Goal: Task Accomplishment & Management: Use online tool/utility

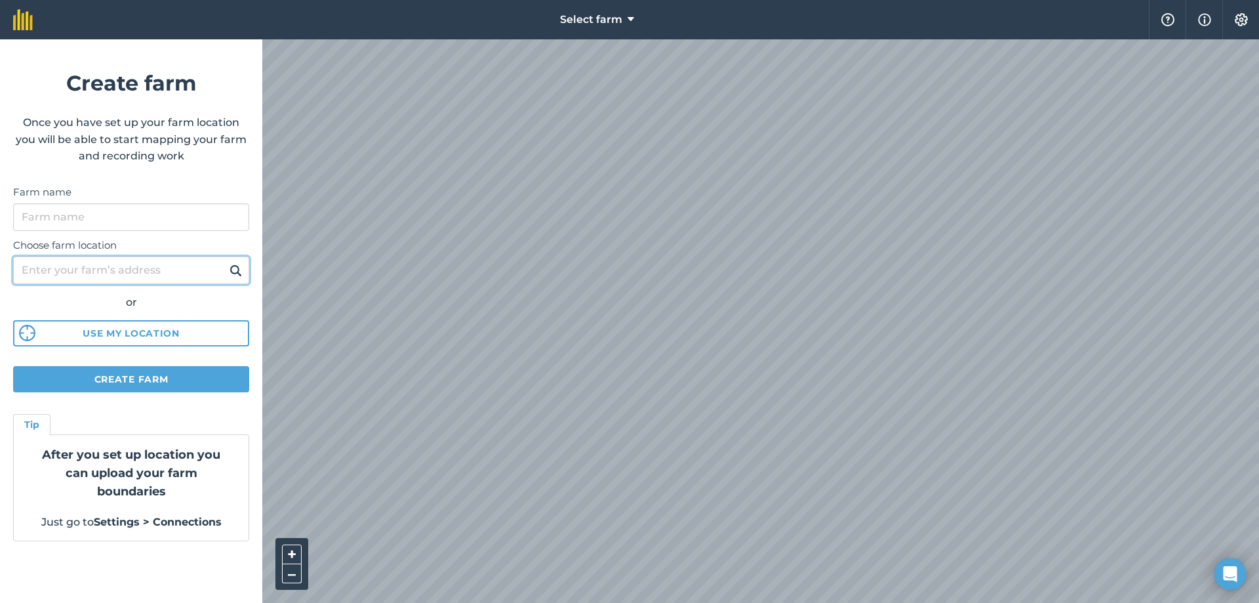
click at [99, 279] on input "Choose farm location" at bounding box center [131, 270] width 236 height 28
type input "b"
type input "BT717QF"
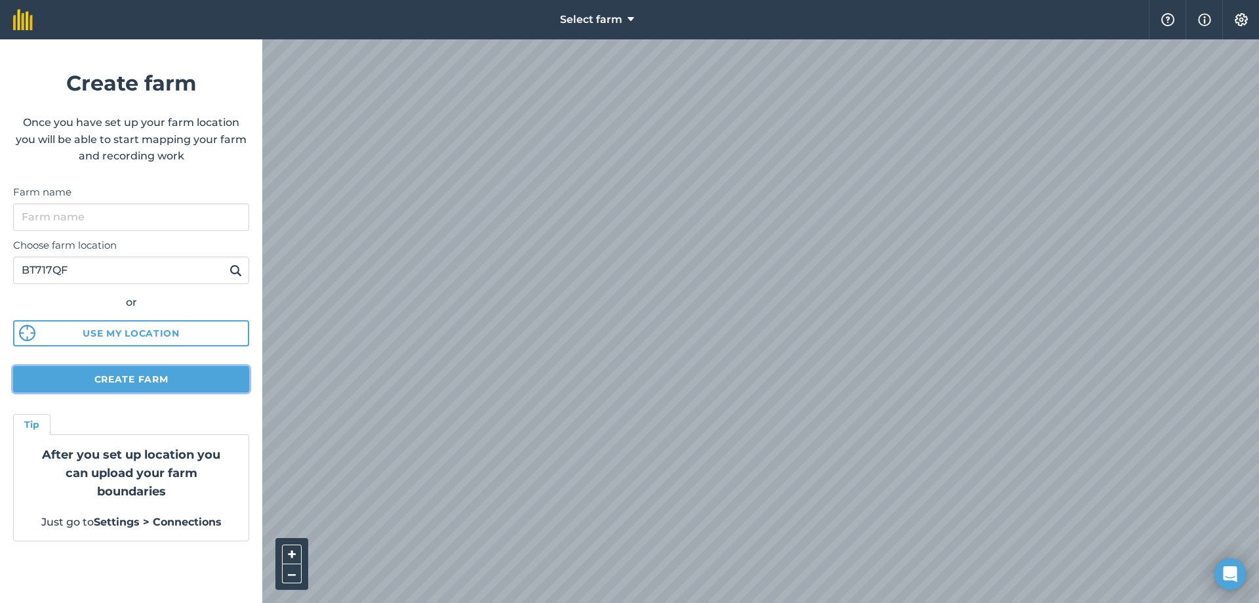
click at [111, 377] on button "Create farm" at bounding box center [131, 379] width 236 height 26
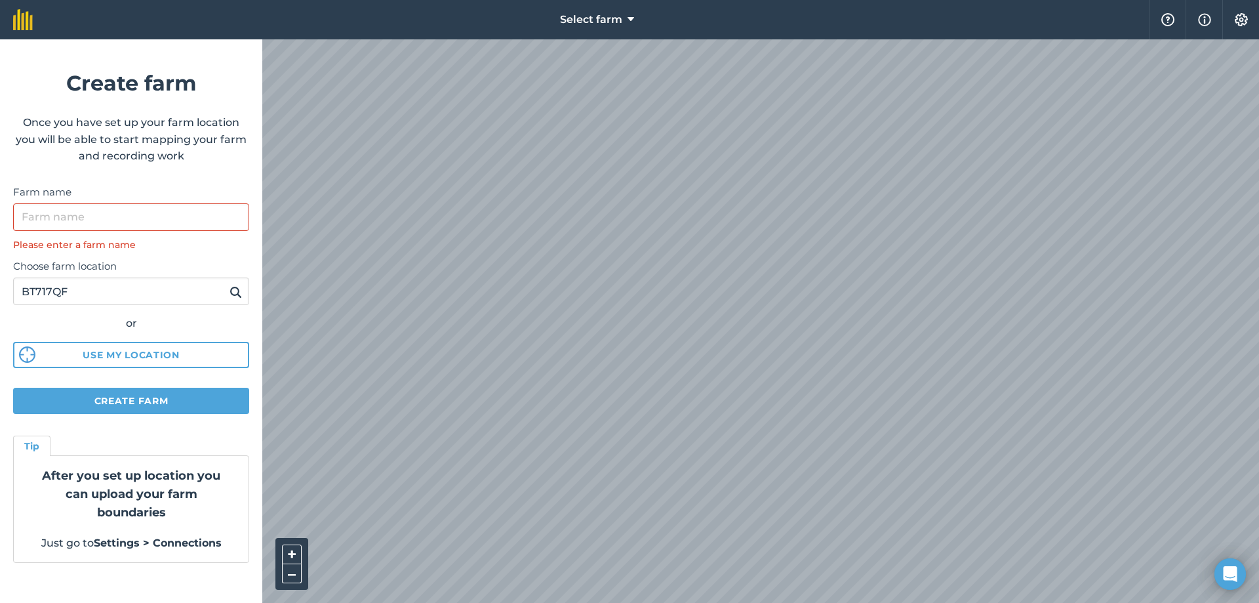
click at [101, 231] on div "Farm name Please enter a farm name" at bounding box center [131, 218] width 236 height 68
click at [101, 224] on input "Farm name" at bounding box center [131, 217] width 236 height 28
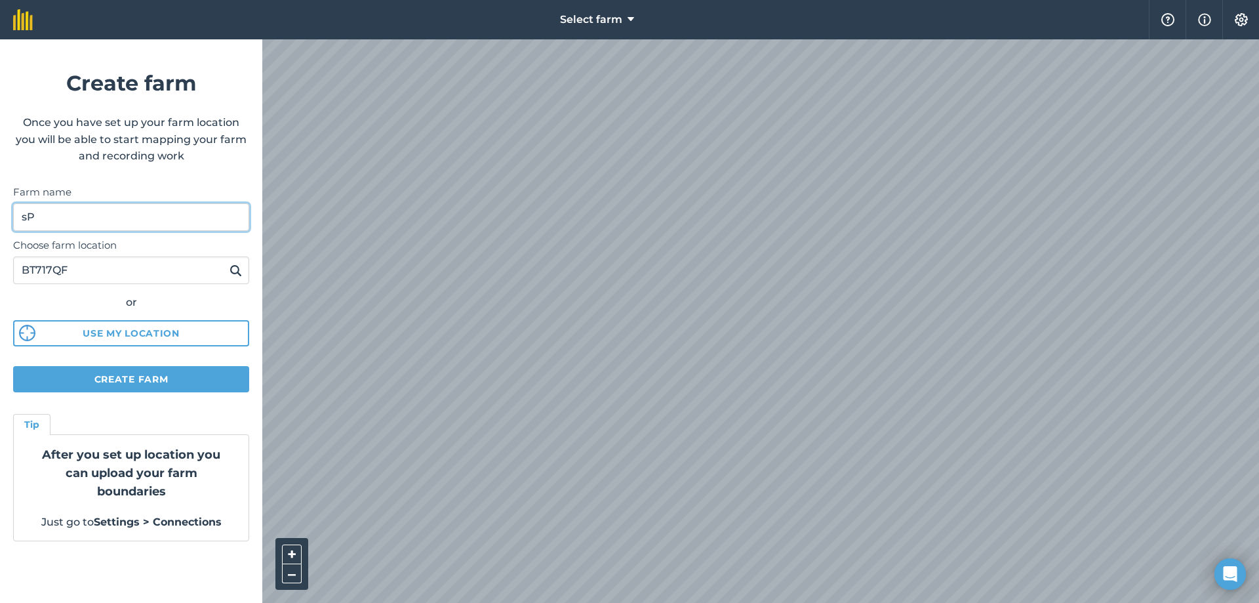
type input "s"
type input "Springwell Farm"
click at [245, 277] on button at bounding box center [236, 270] width 20 height 17
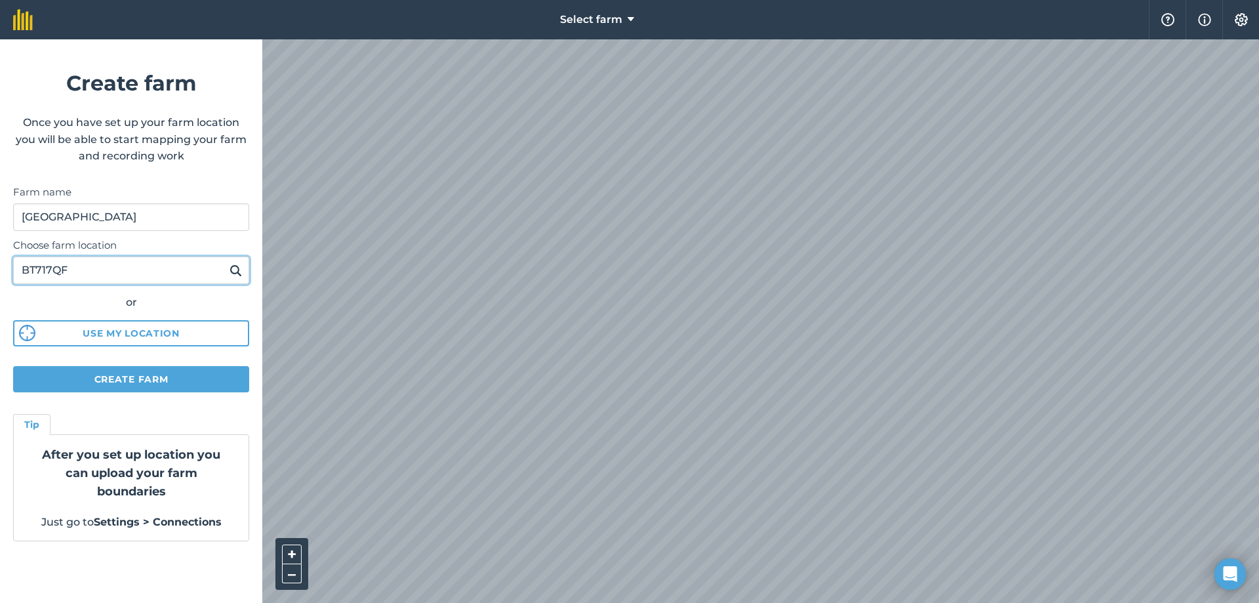
click at [239, 280] on input "BT717QF" at bounding box center [131, 270] width 236 height 28
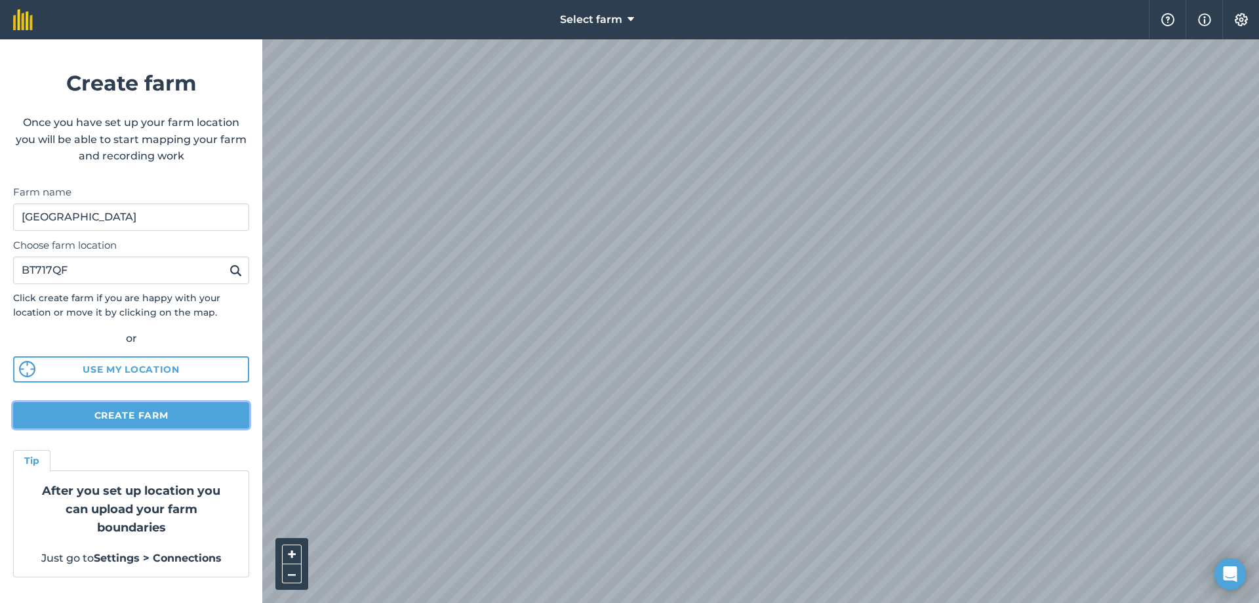
click at [155, 411] on button "Create farm" at bounding box center [131, 415] width 236 height 26
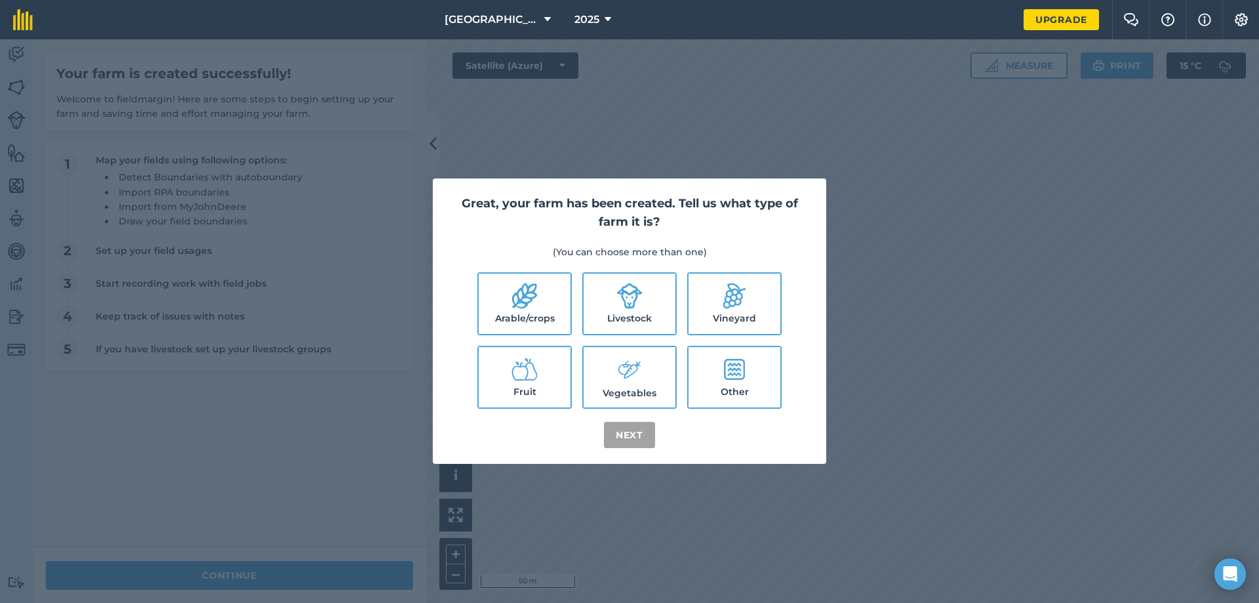
click at [636, 308] on icon at bounding box center [630, 296] width 26 height 26
checkbox input "true"
click at [716, 375] on label "Other" at bounding box center [735, 377] width 92 height 60
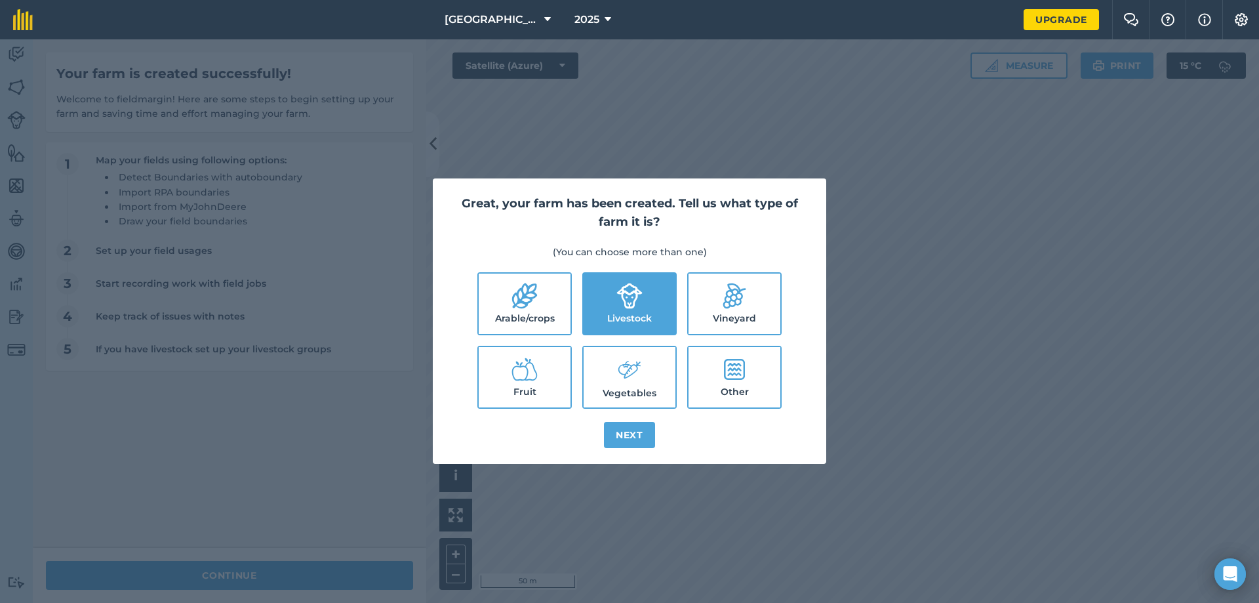
checkbox input "true"
click at [636, 436] on button "Next" at bounding box center [629, 435] width 51 height 26
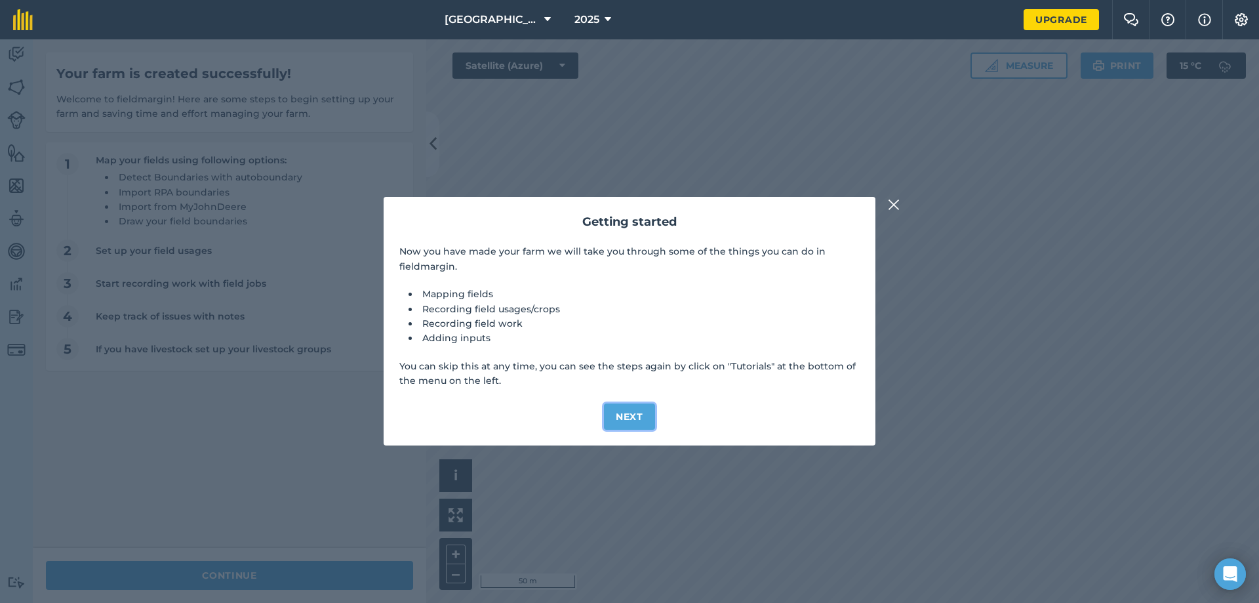
click at [639, 421] on button "Next" at bounding box center [629, 416] width 51 height 26
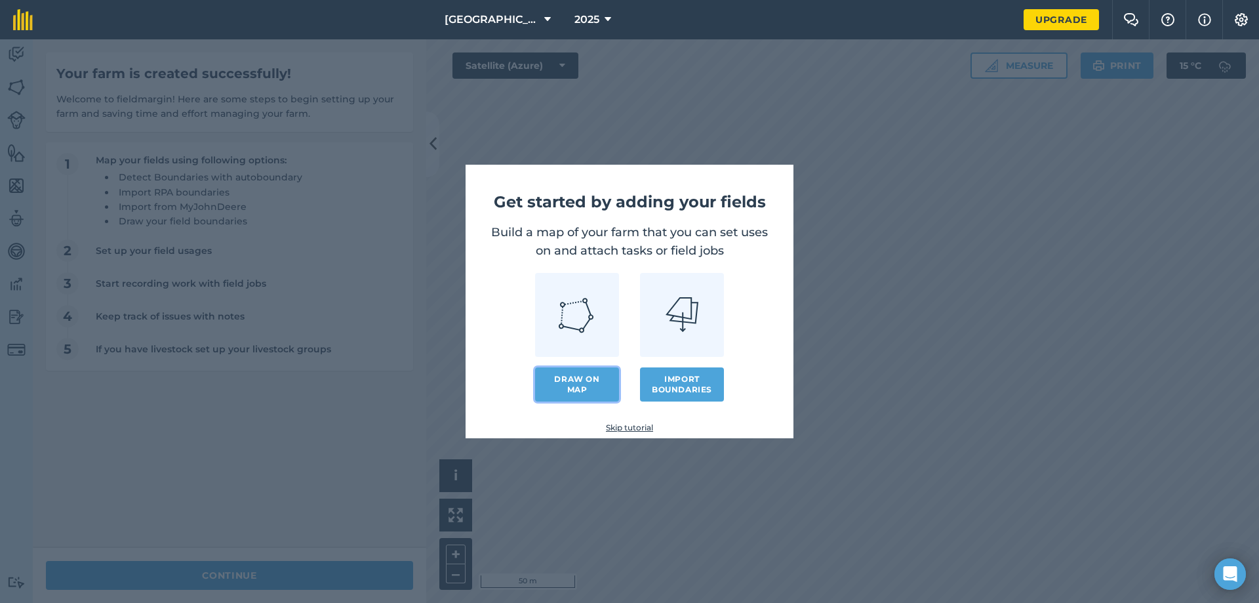
click at [592, 390] on link "Draw on map" at bounding box center [577, 384] width 84 height 34
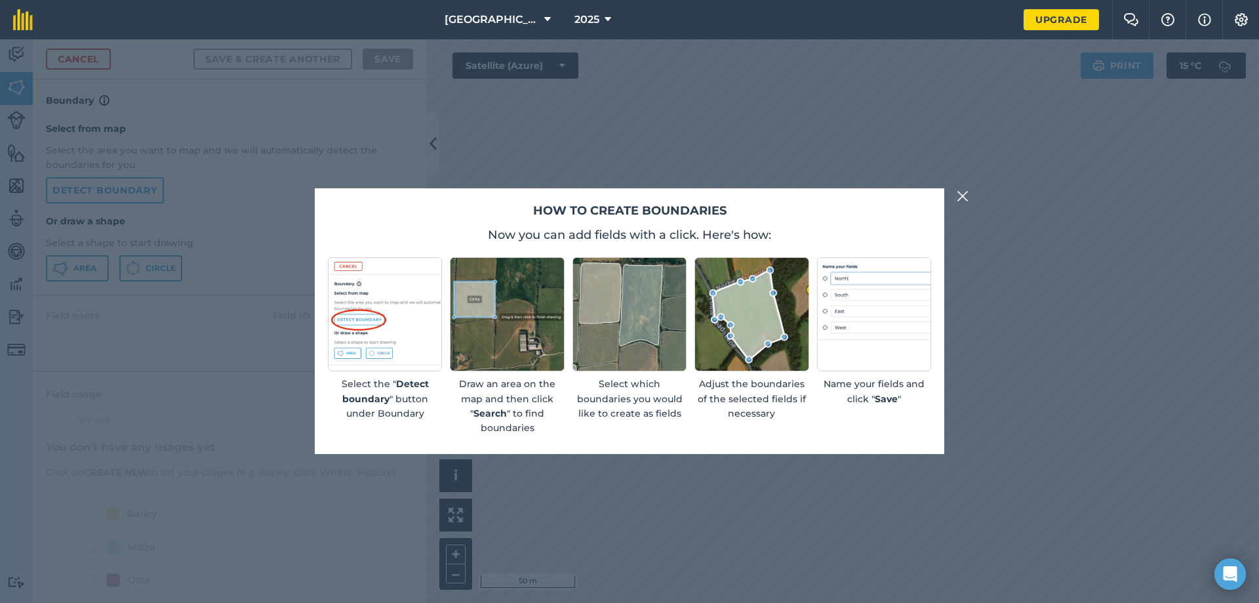
click at [970, 199] on button at bounding box center [963, 196] width 16 height 16
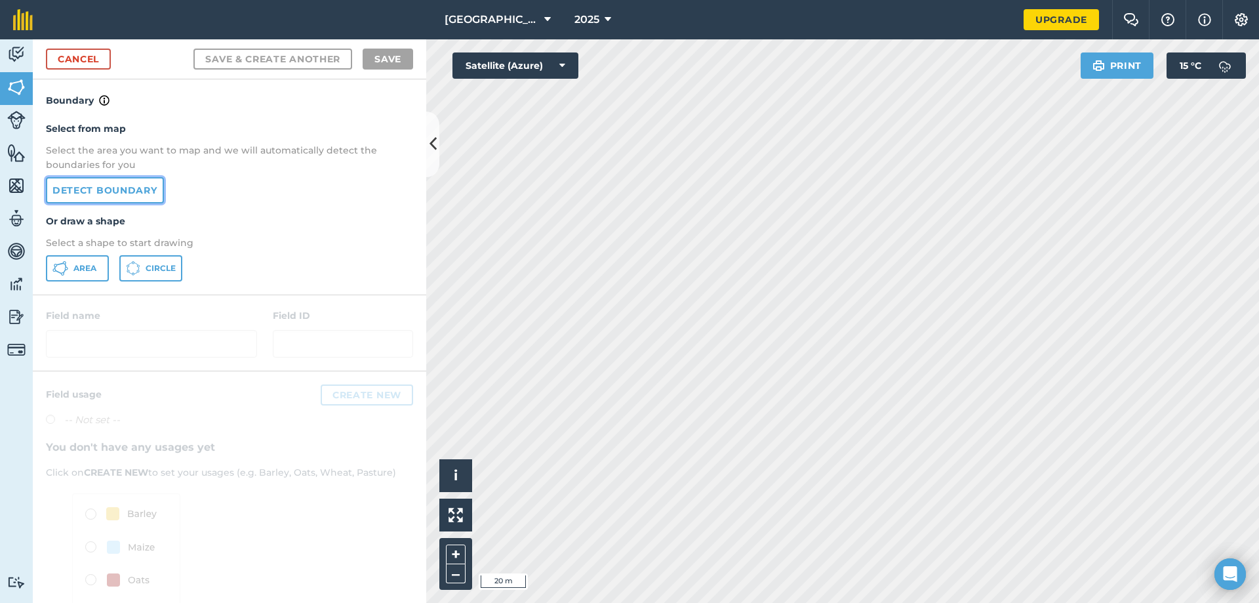
click at [121, 195] on link "Detect boundary" at bounding box center [105, 190] width 118 height 26
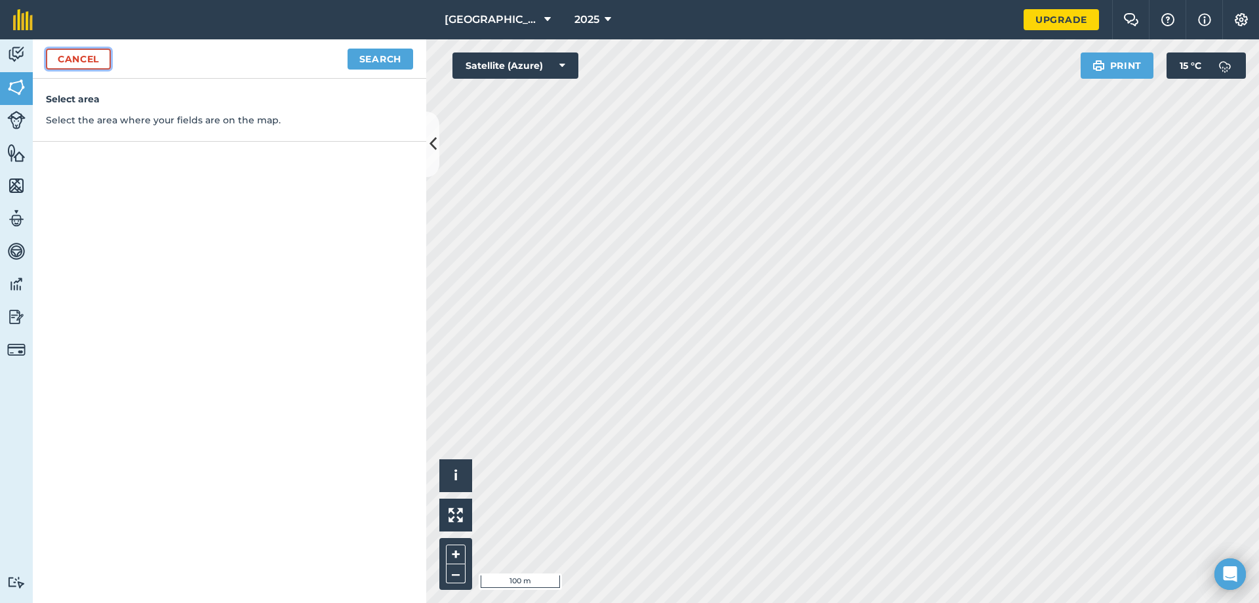
click at [66, 54] on link "Cancel" at bounding box center [78, 59] width 65 height 21
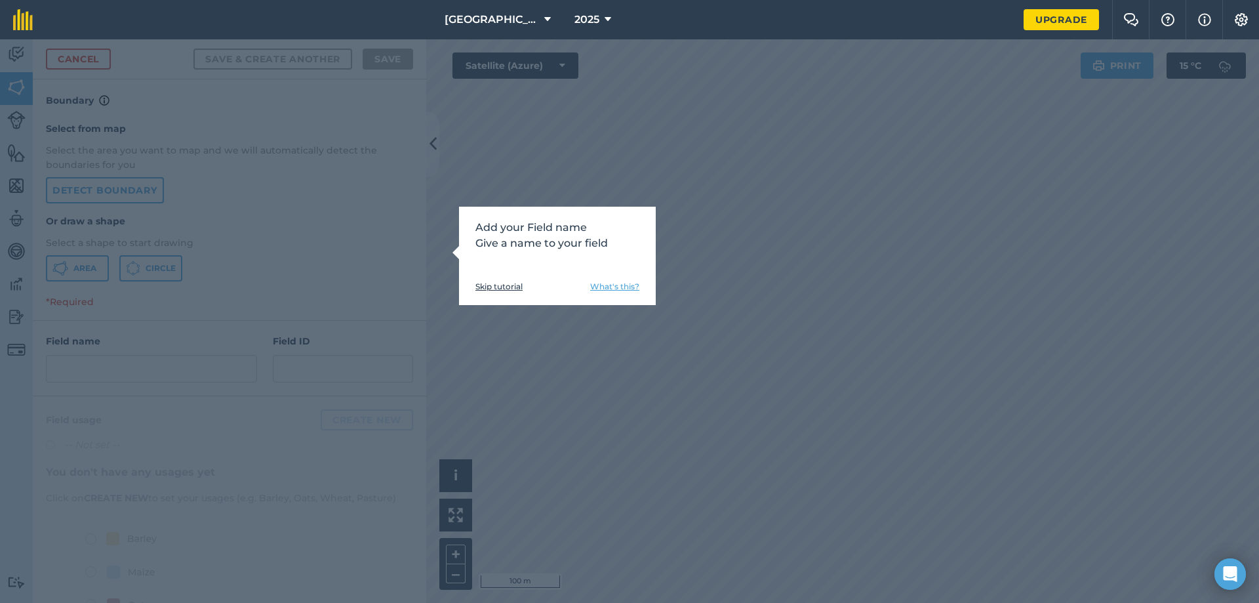
click at [510, 283] on link "Skip tutorial" at bounding box center [499, 286] width 47 height 10
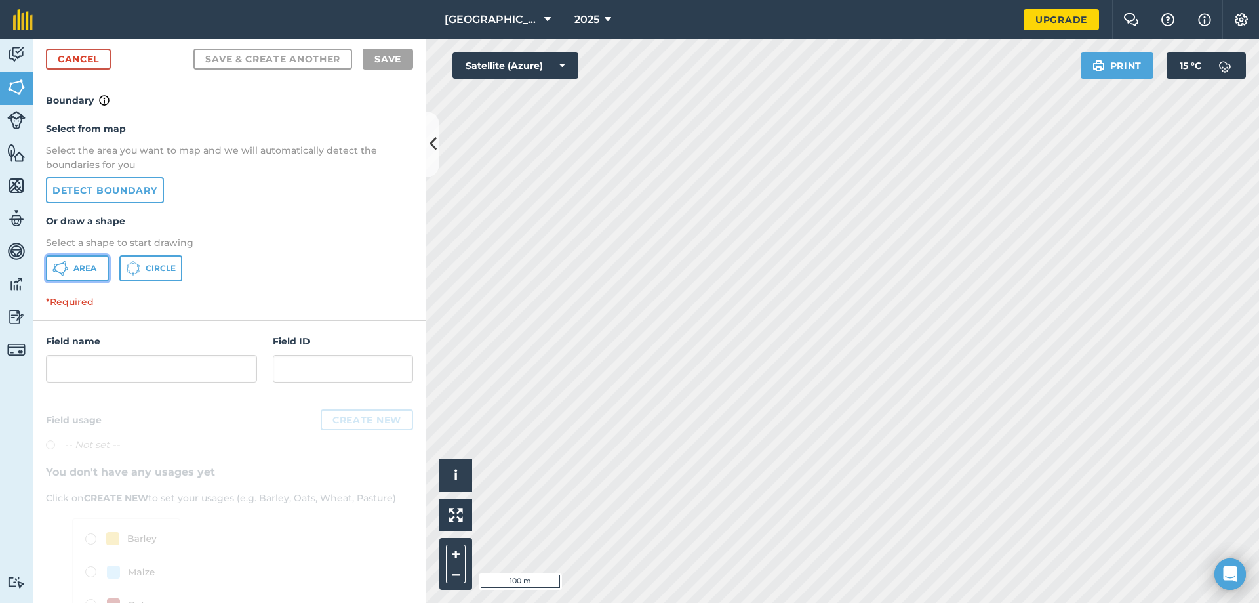
click at [93, 268] on span "Area" at bounding box center [84, 268] width 23 height 10
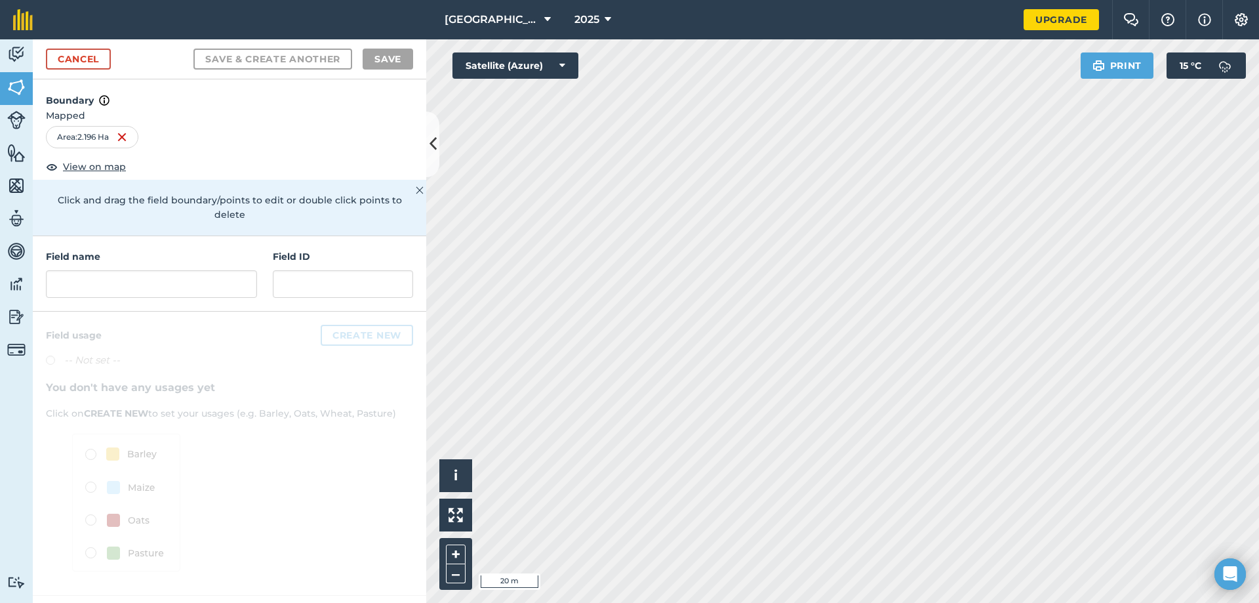
click at [1001, 17] on div "Springwell Farm 2025 Upgrade Farm Chat Help Info Settings Map printing is not a…" at bounding box center [629, 301] width 1259 height 603
click at [881, 26] on div "Springwell Farm 2025 Upgrade Farm Chat Help Info Settings Map printing is not a…" at bounding box center [629, 301] width 1259 height 603
click at [1104, 602] on html "Springwell Farm 2025 Upgrade Farm Chat Help Info Settings Map printing is not a…" at bounding box center [629, 301] width 1259 height 603
click at [1014, 602] on html "Springwell Farm 2025 Upgrade Farm Chat Help Info Settings Map printing is not a…" at bounding box center [629, 301] width 1259 height 603
click at [969, 37] on div "Springwell Farm 2025 Upgrade Farm Chat Help Info Settings Map printing is not a…" at bounding box center [629, 301] width 1259 height 603
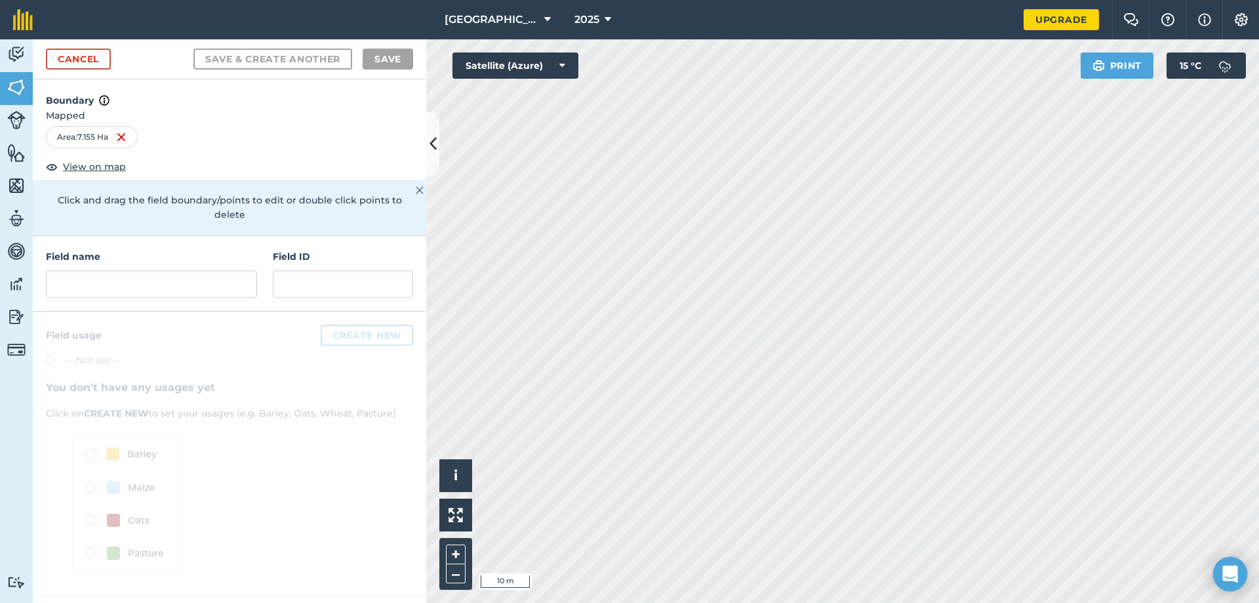
click at [1227, 589] on body "Springwell Farm 2025 Upgrade Farm Chat Help Info Settings Map printing is not a…" at bounding box center [629, 301] width 1259 height 603
click at [81, 60] on link "Cancel" at bounding box center [78, 59] width 65 height 21
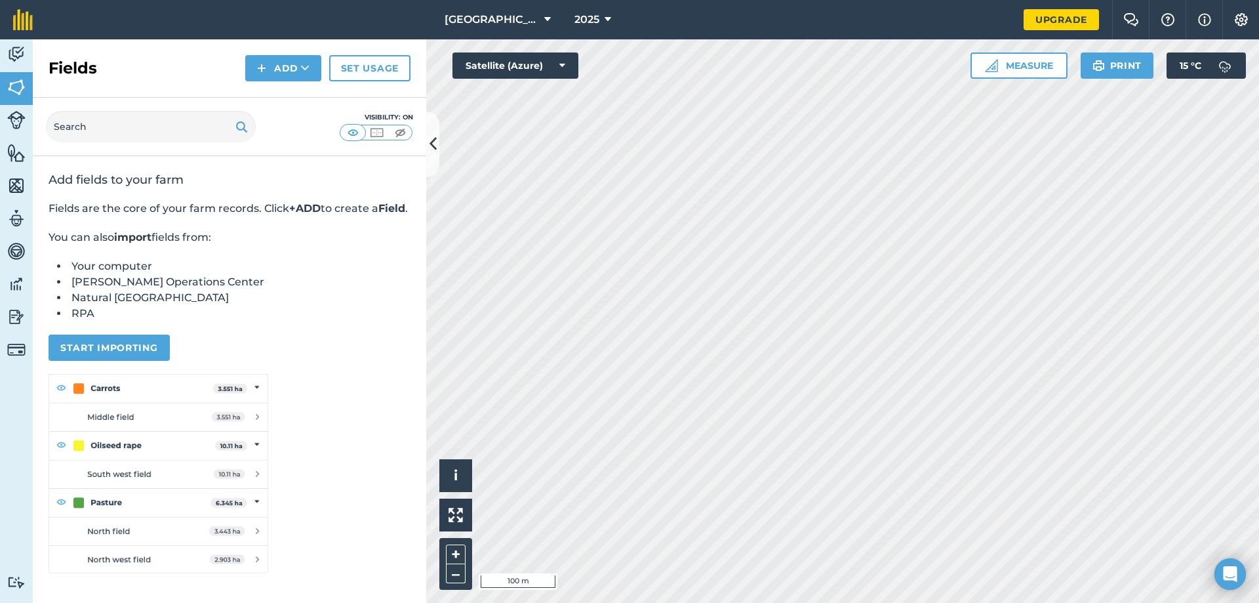
click at [735, 0] on html "Springwell Farm 2025 Upgrade Farm Chat Help Info Settings Map printing is not a…" at bounding box center [629, 301] width 1259 height 603
click at [16, 114] on img at bounding box center [16, 120] width 18 height 18
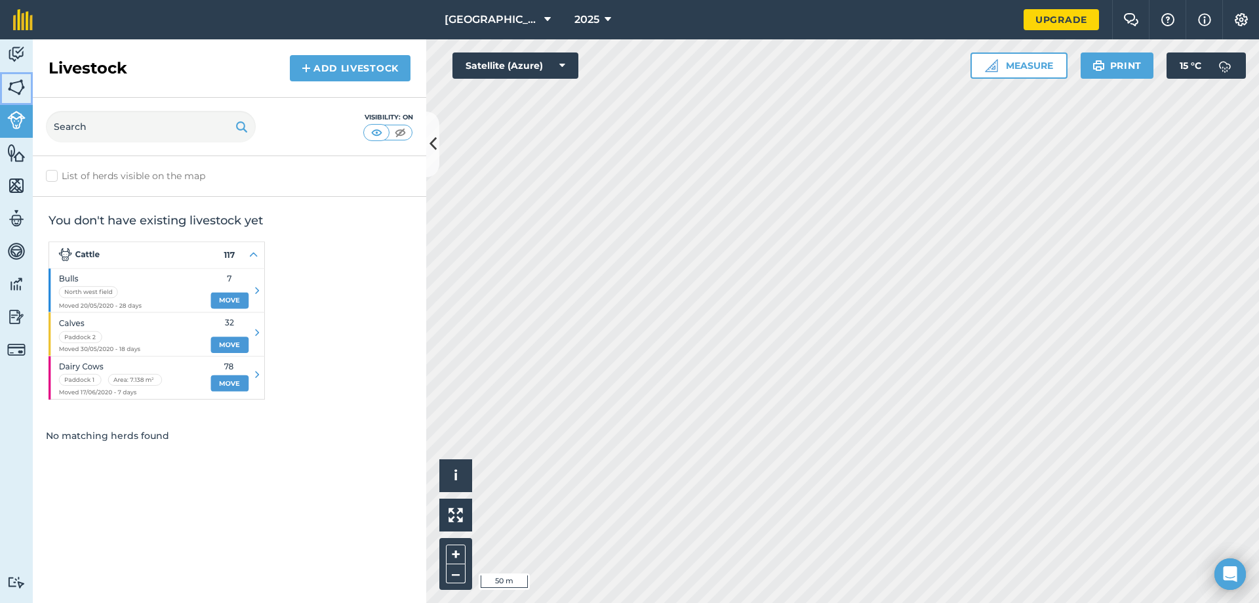
click at [21, 83] on img at bounding box center [16, 87] width 18 height 20
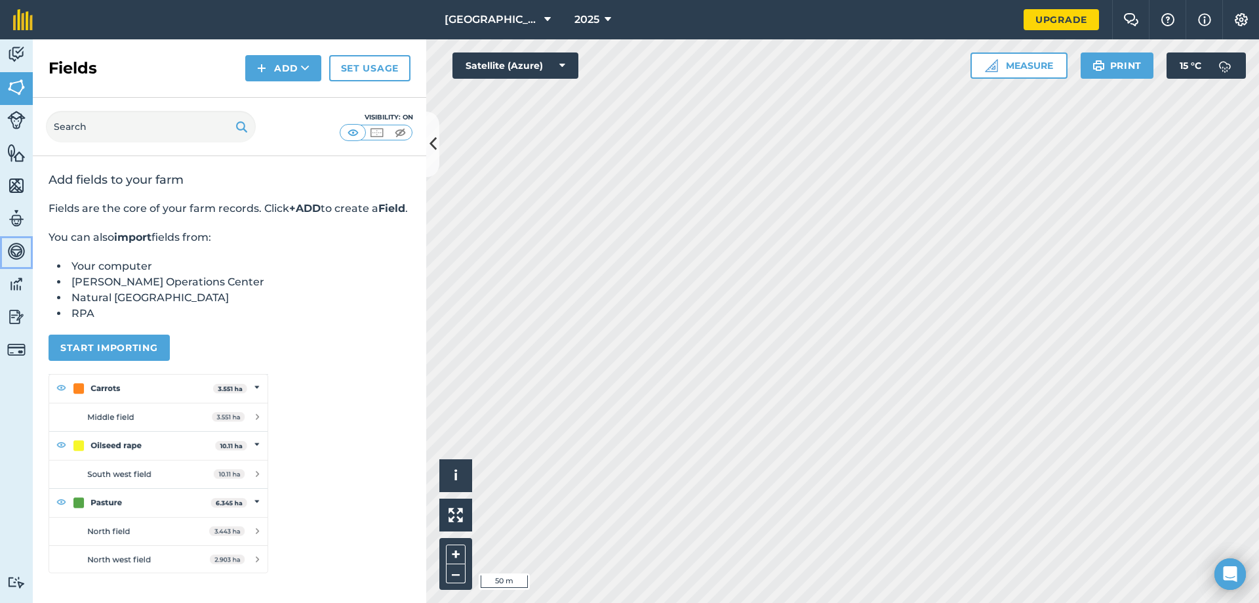
click at [16, 253] on img at bounding box center [16, 251] width 18 height 20
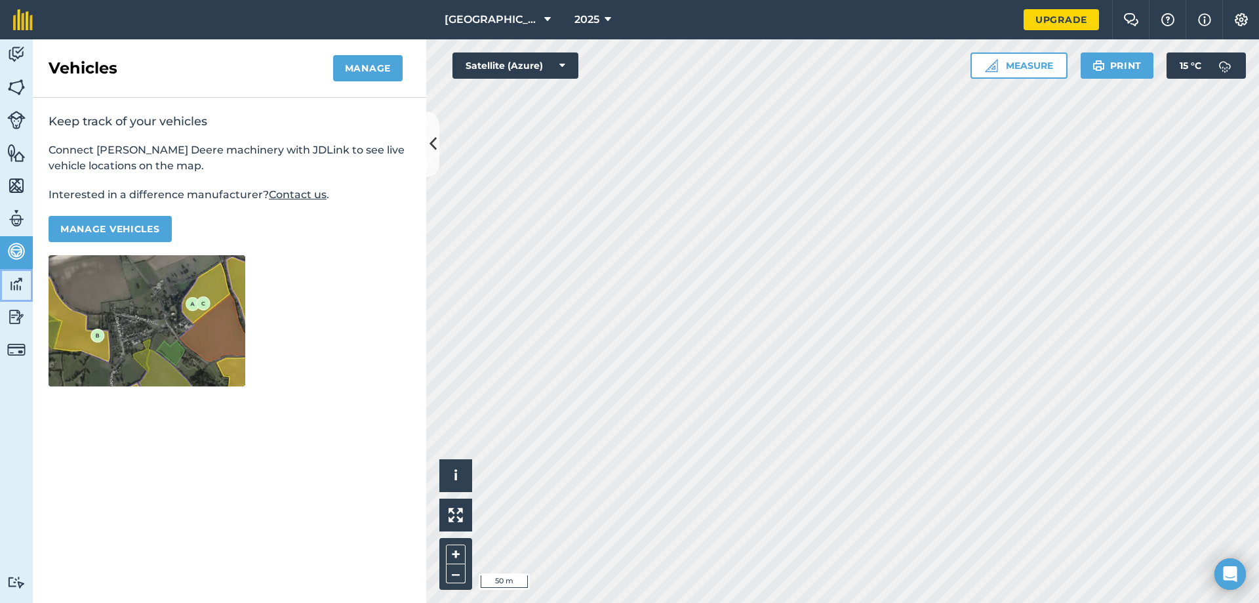
click at [14, 287] on img at bounding box center [16, 284] width 18 height 20
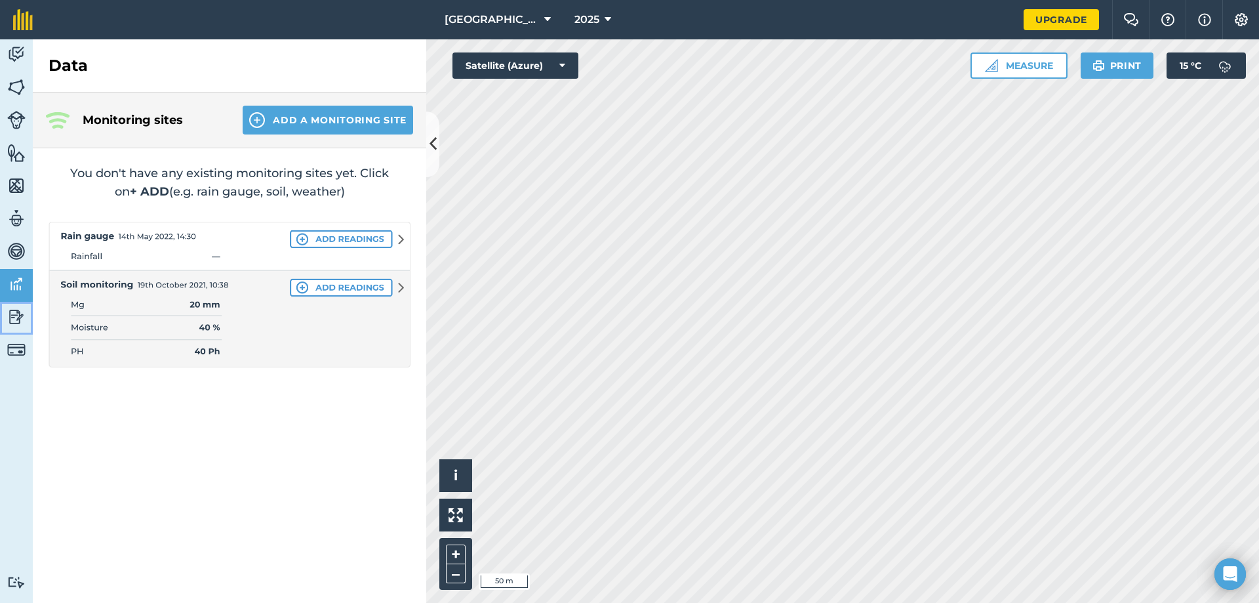
click at [9, 321] on img at bounding box center [16, 317] width 18 height 20
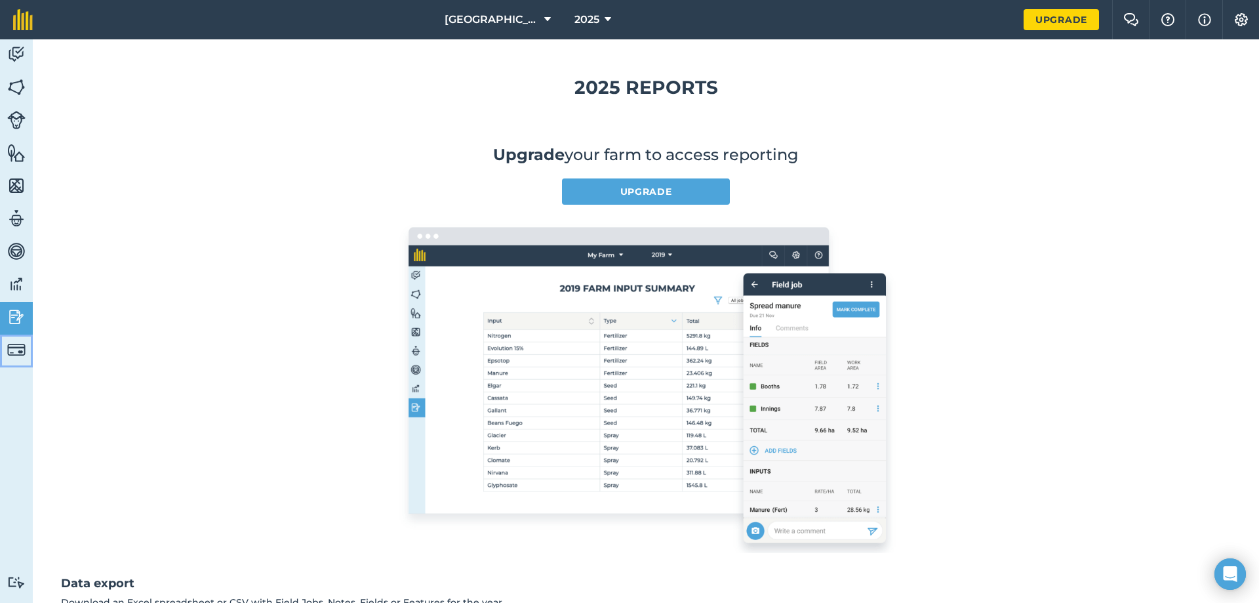
click at [21, 347] on img at bounding box center [16, 349] width 18 height 18
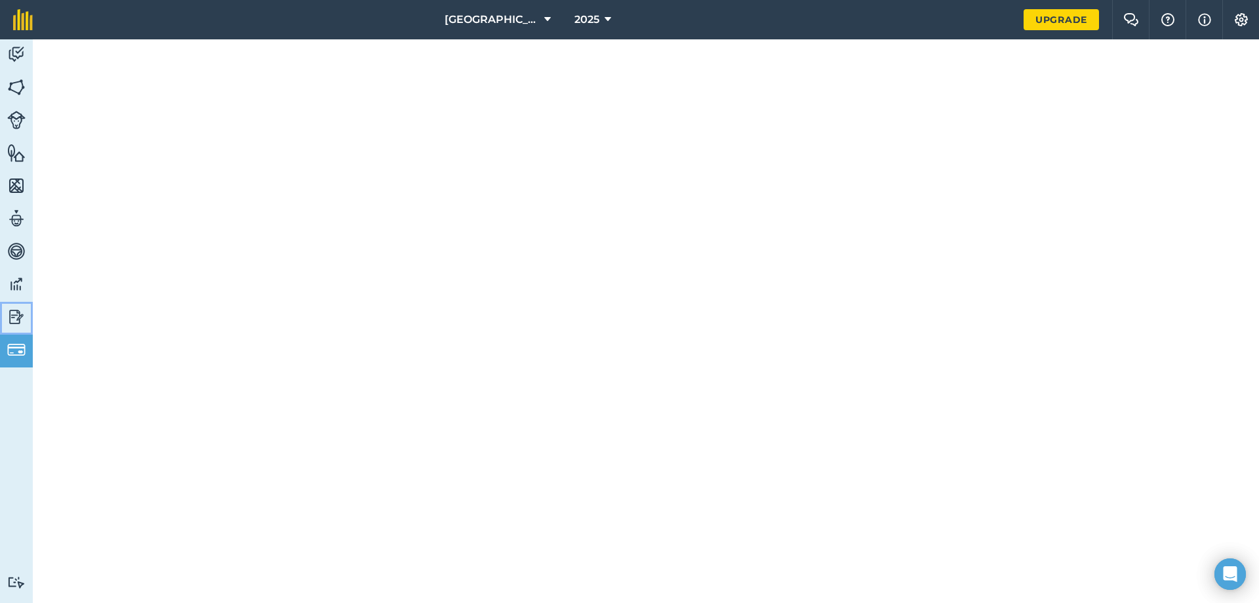
click at [8, 315] on img at bounding box center [16, 317] width 18 height 20
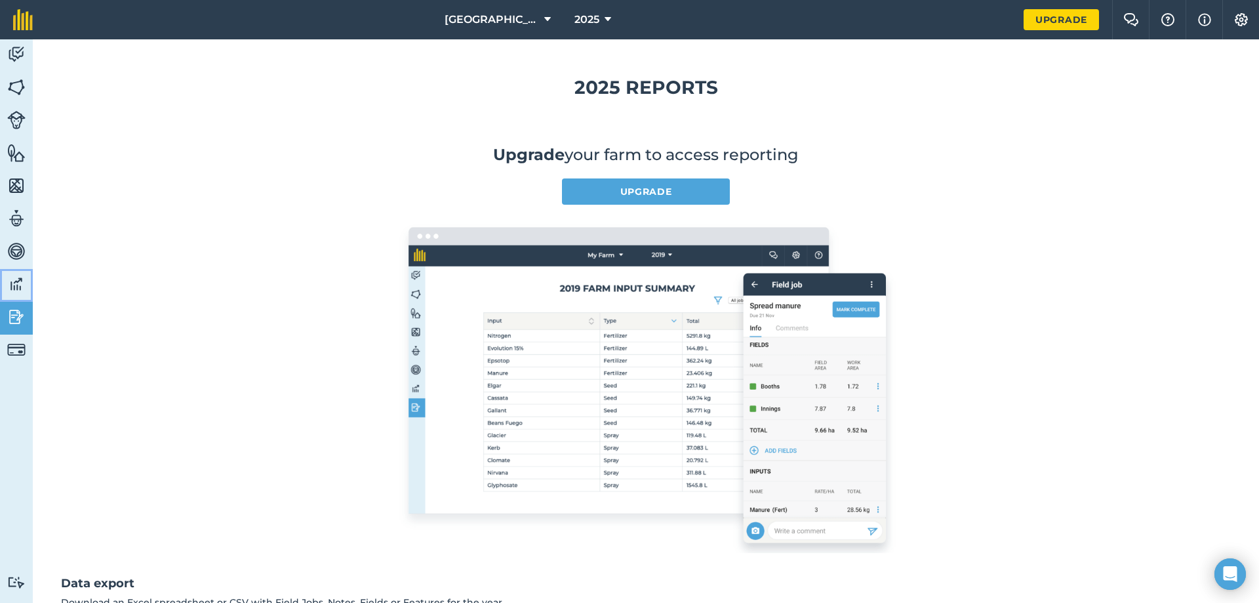
click at [18, 289] on img at bounding box center [16, 284] width 18 height 20
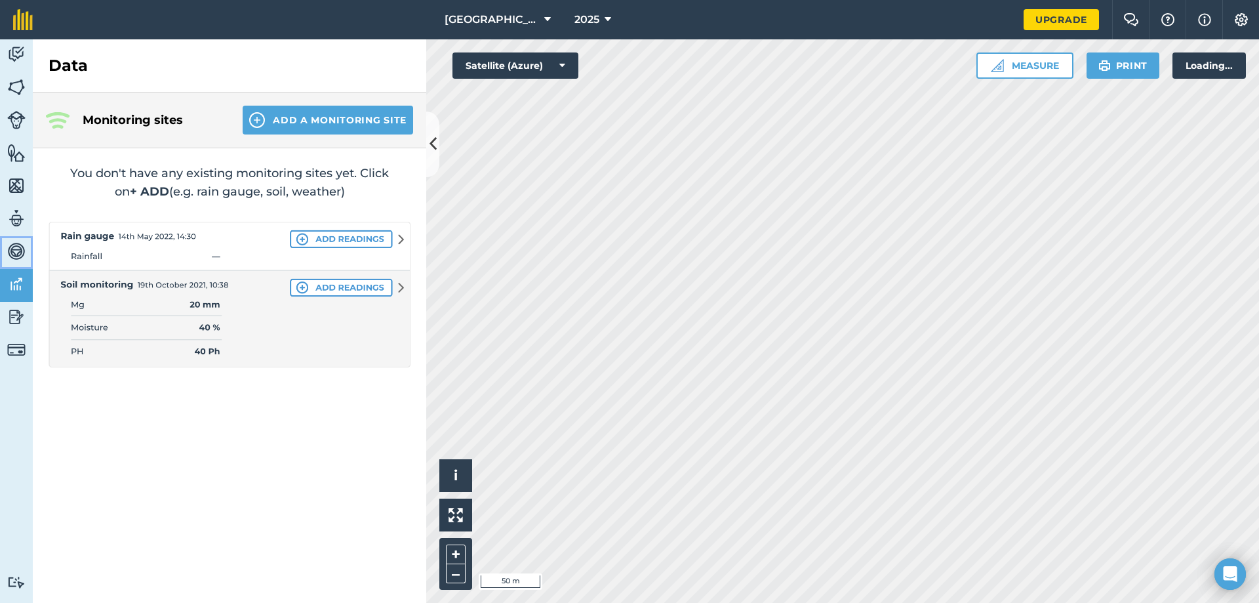
click at [31, 254] on link "Vehicles" at bounding box center [16, 252] width 33 height 33
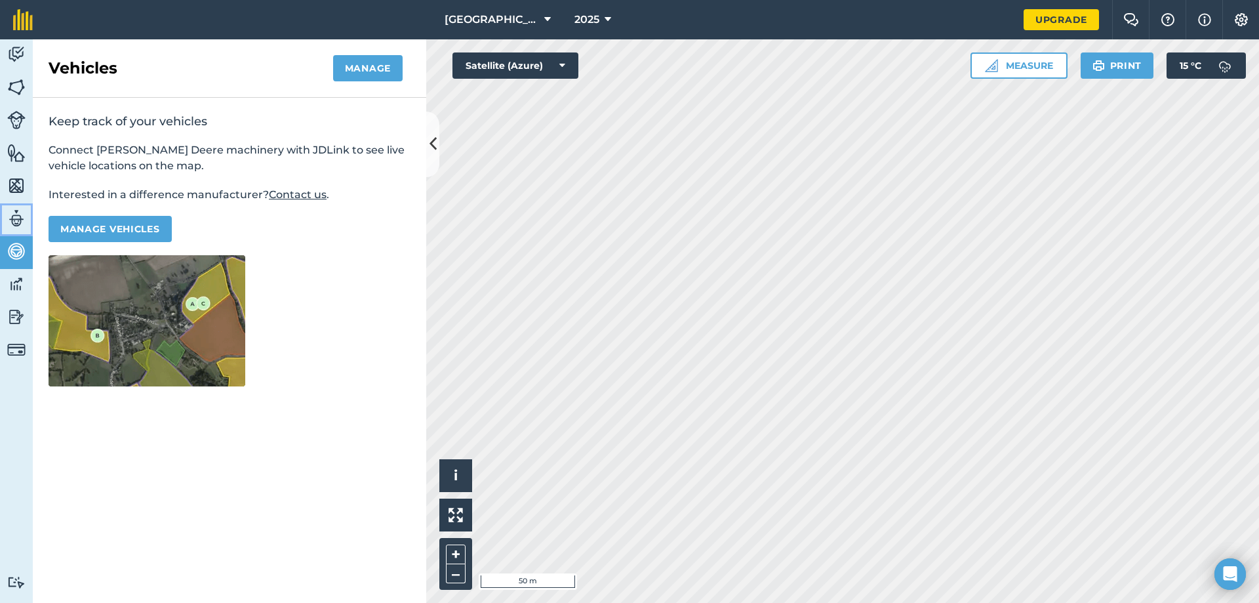
click at [24, 216] on img at bounding box center [16, 219] width 18 height 20
select select "MEMBER"
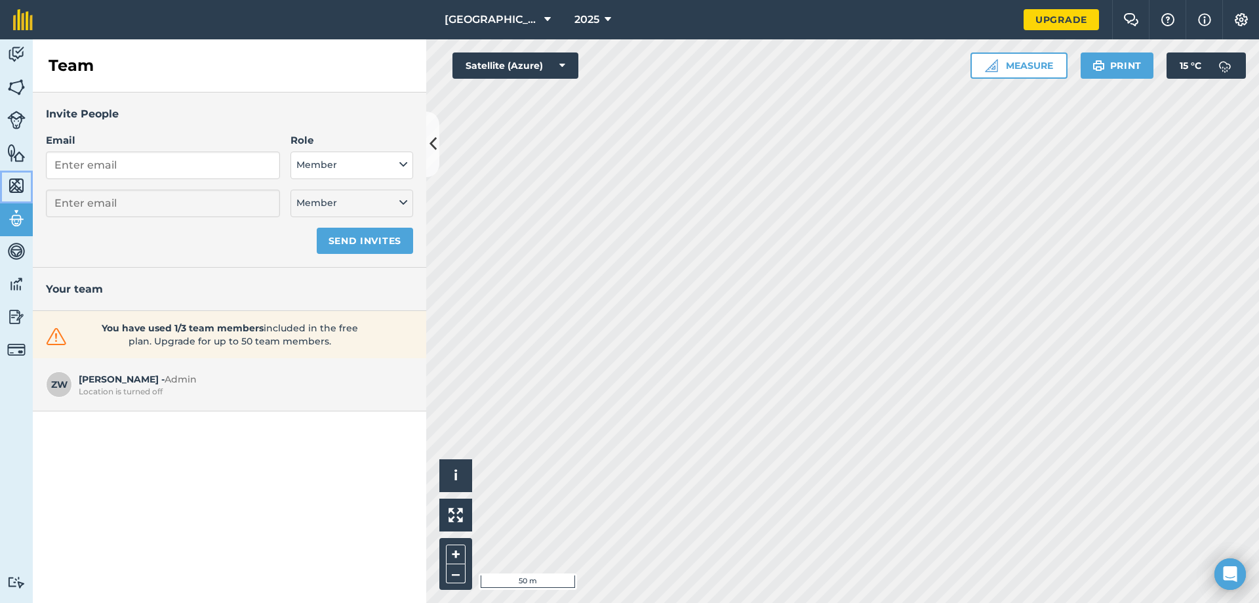
click at [22, 184] on img at bounding box center [16, 186] width 18 height 20
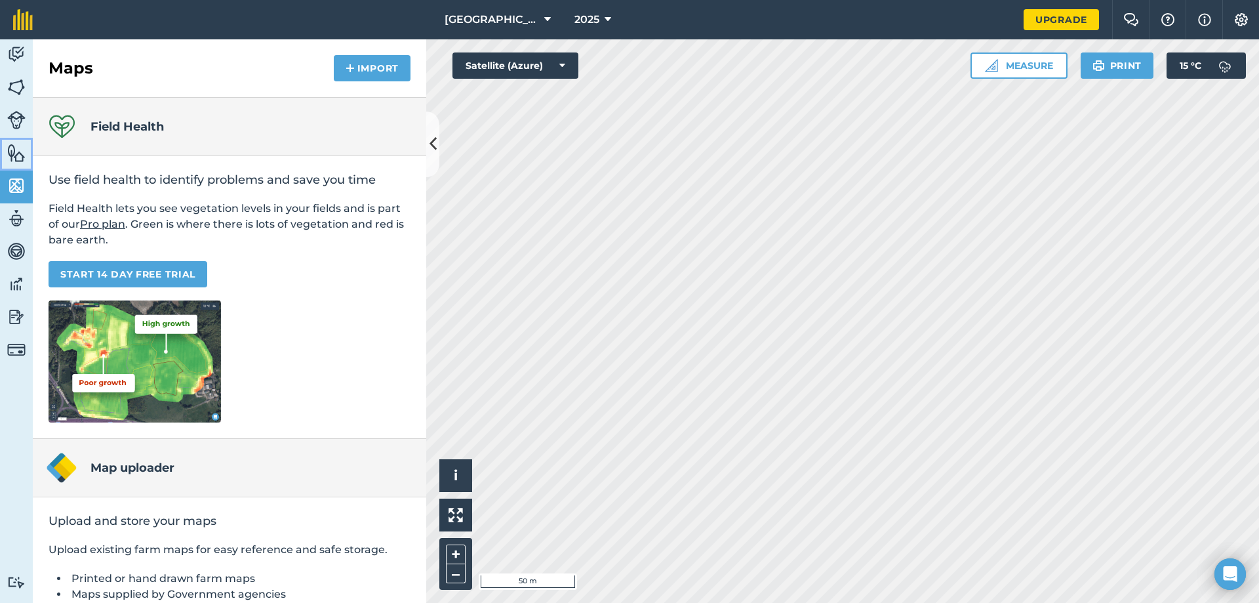
click at [12, 159] on img at bounding box center [16, 153] width 18 height 20
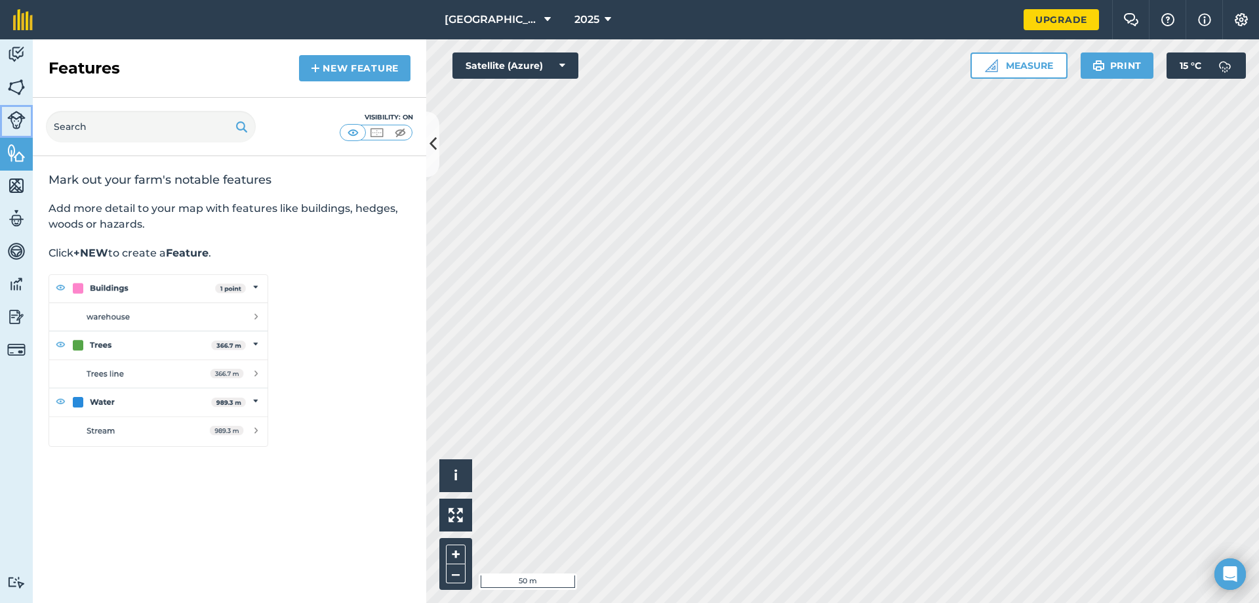
click at [13, 123] on img at bounding box center [16, 120] width 18 height 18
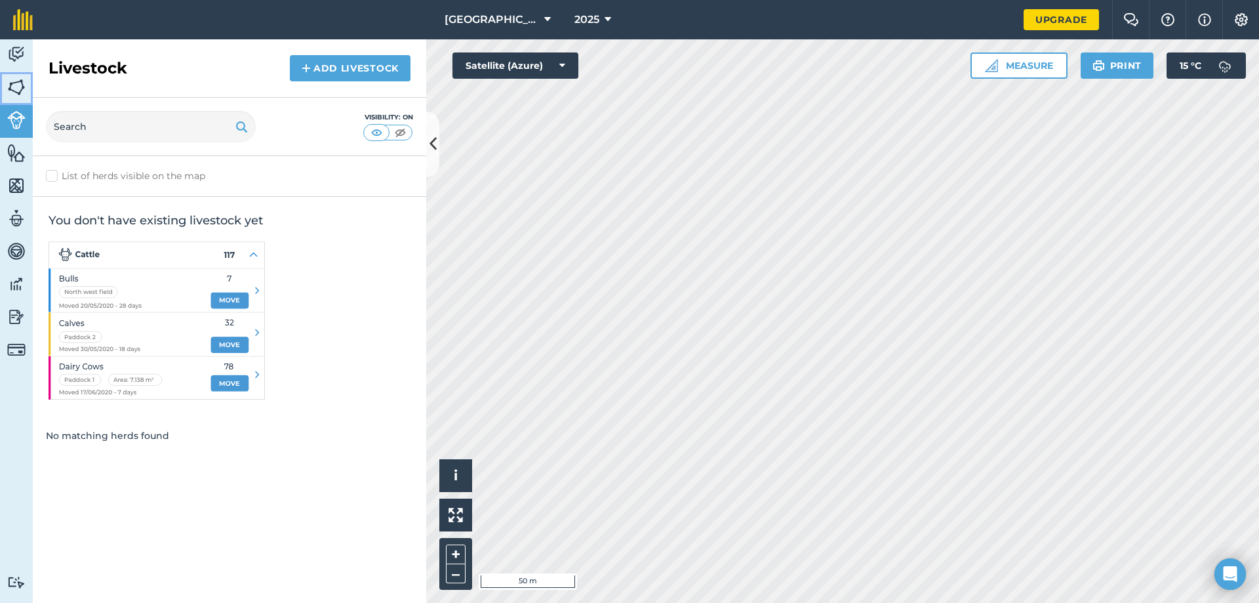
click at [10, 92] on img at bounding box center [16, 87] width 18 height 20
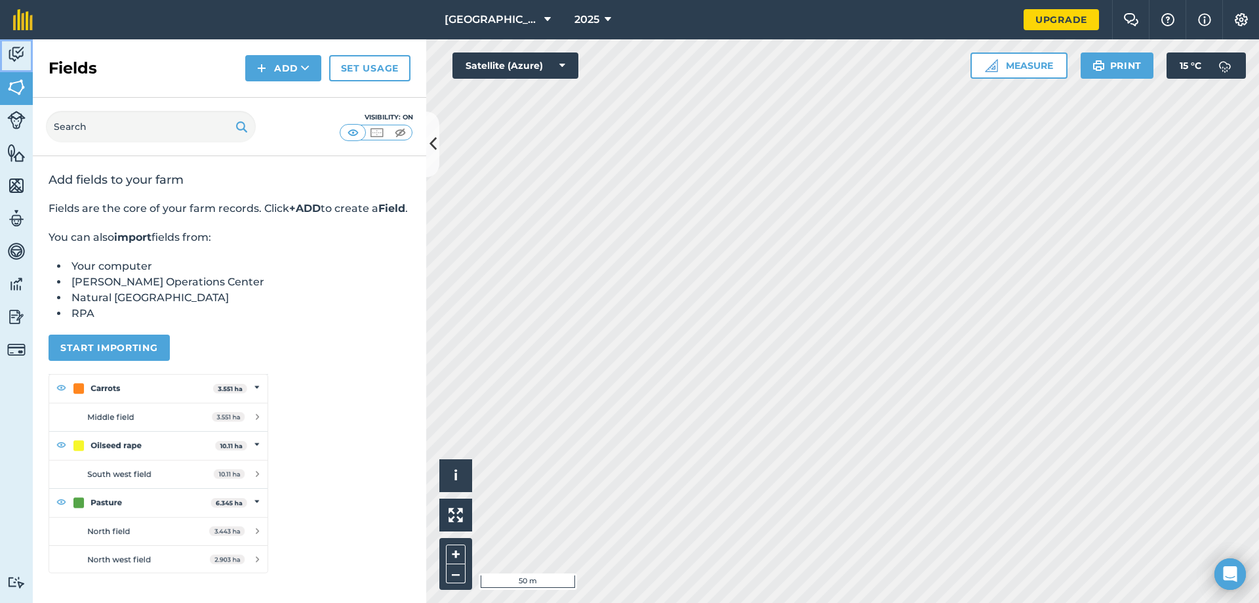
click at [14, 54] on img at bounding box center [16, 55] width 18 height 20
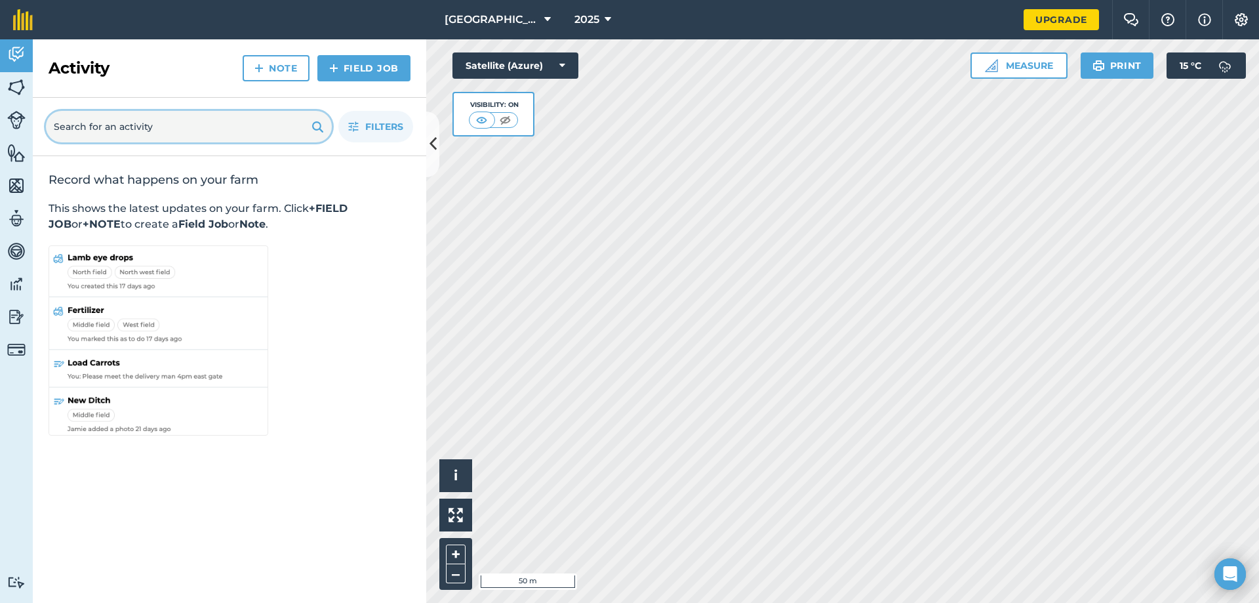
click at [175, 142] on input "text" at bounding box center [189, 126] width 286 height 31
click at [504, 122] on img at bounding box center [505, 119] width 16 height 13
click at [486, 120] on img at bounding box center [482, 119] width 16 height 13
click at [22, 90] on img at bounding box center [16, 87] width 18 height 20
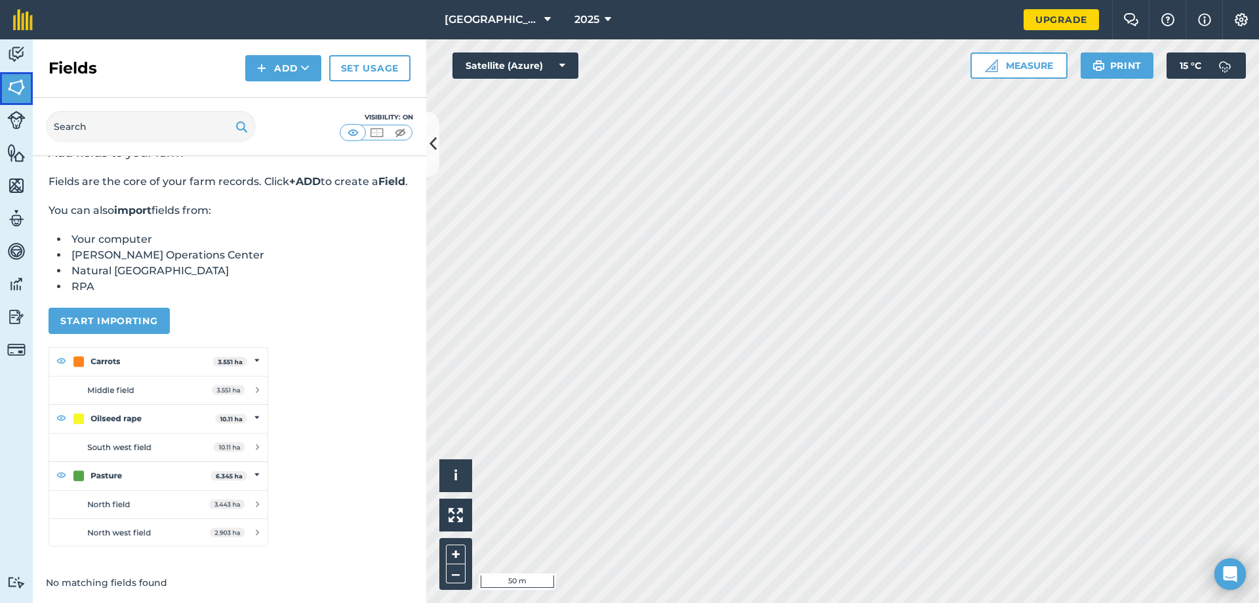
scroll to position [43, 0]
click at [1013, 71] on button "Measure" at bounding box center [1019, 65] width 97 height 26
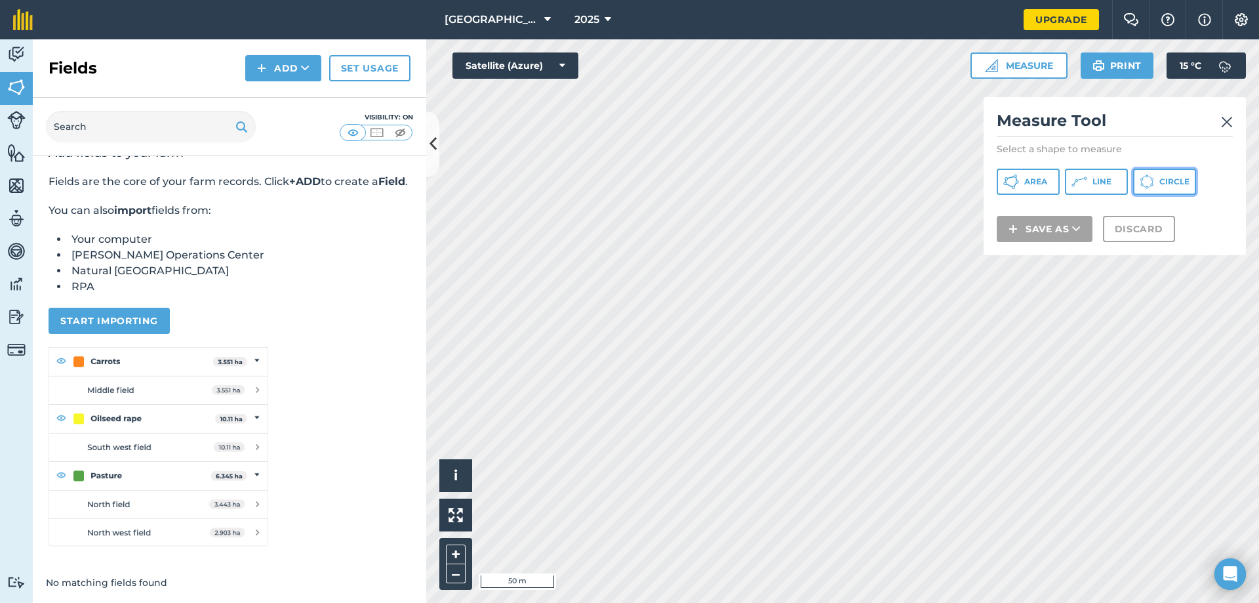
click at [1160, 179] on span "Circle" at bounding box center [1175, 181] width 30 height 10
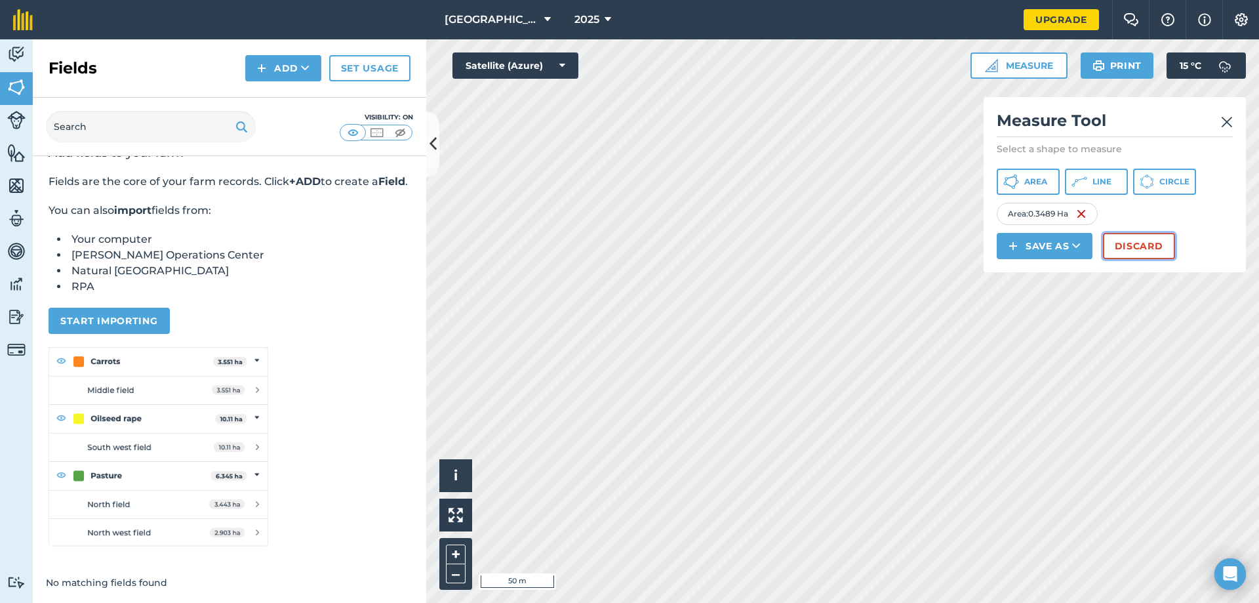
click at [1133, 250] on button "Discard" at bounding box center [1139, 246] width 72 height 26
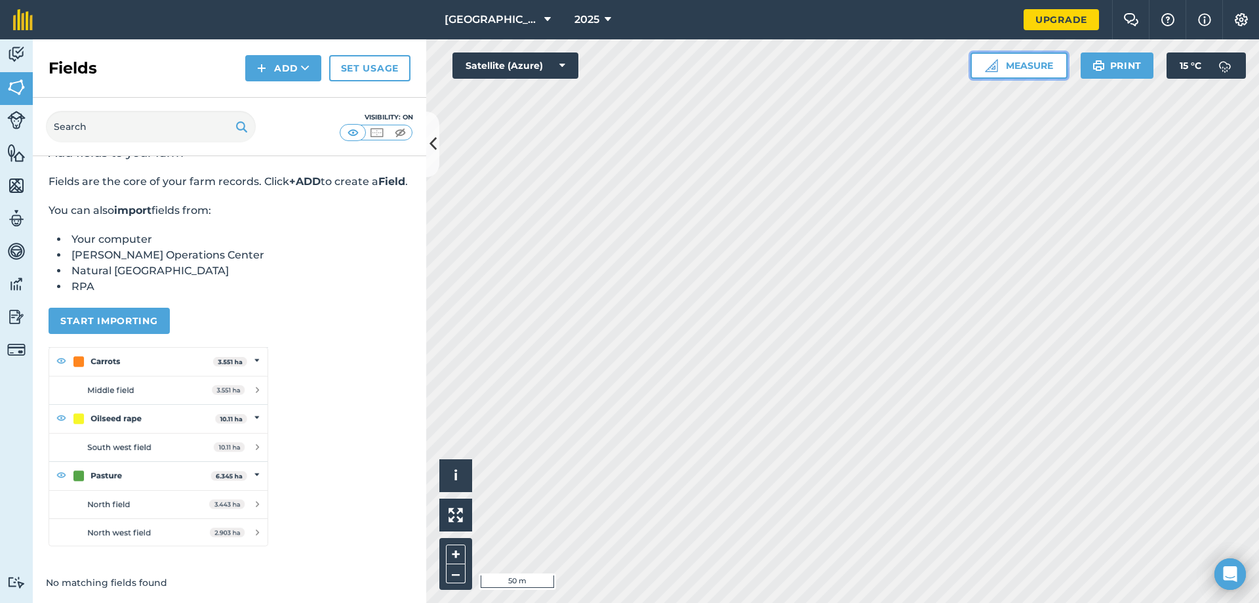
click at [1004, 67] on button "Measure" at bounding box center [1019, 65] width 97 height 26
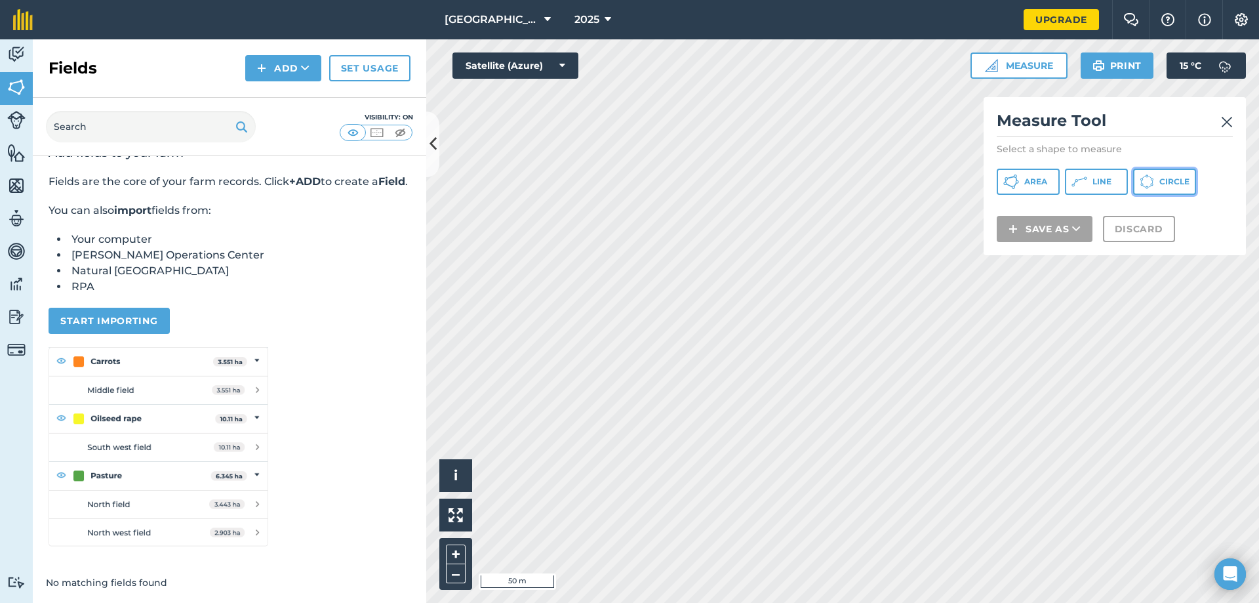
click at [1158, 178] on button "Circle" at bounding box center [1164, 182] width 63 height 26
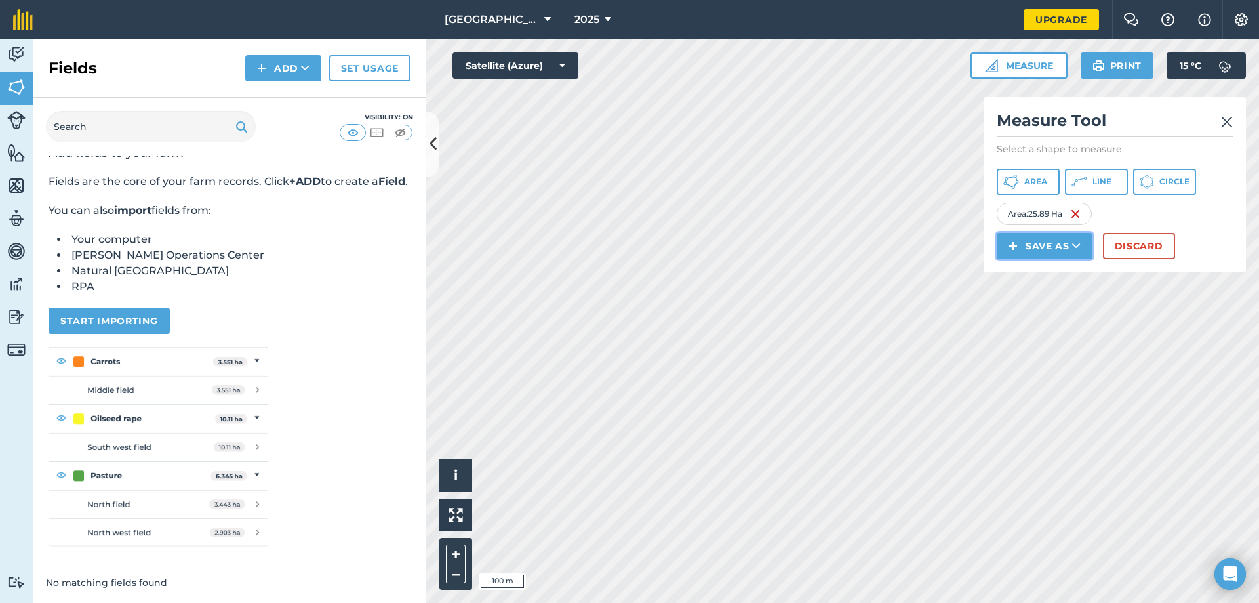
click at [1040, 244] on button "Save as" at bounding box center [1045, 246] width 96 height 26
click at [1056, 274] on link "Field" at bounding box center [1045, 275] width 92 height 29
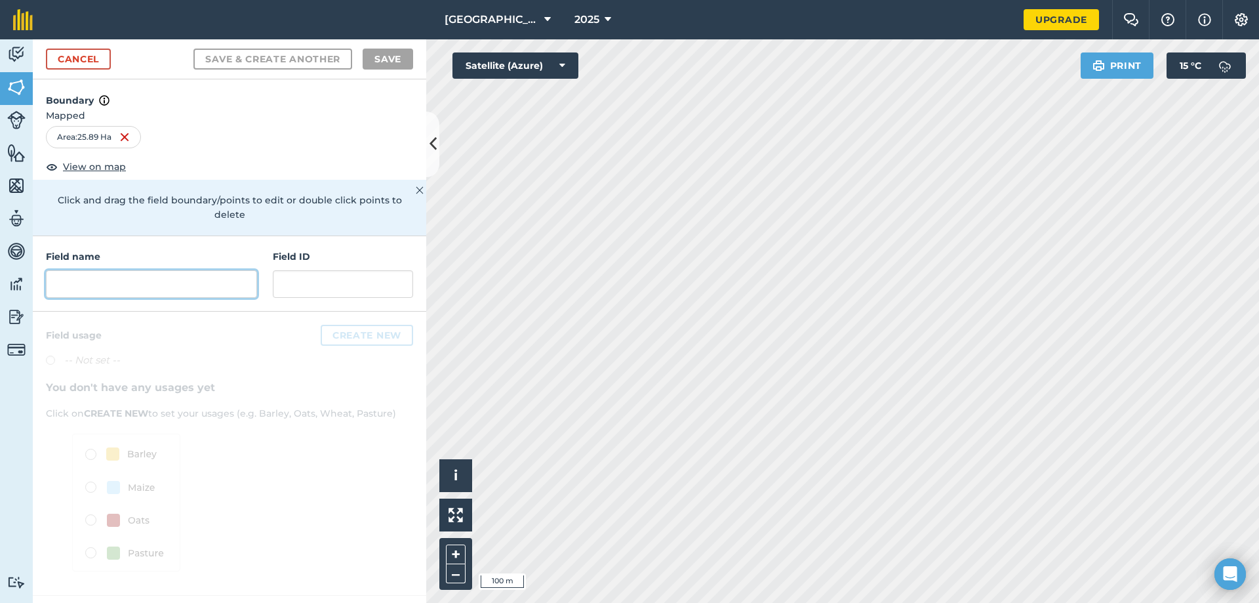
click at [194, 274] on input "text" at bounding box center [151, 284] width 211 height 28
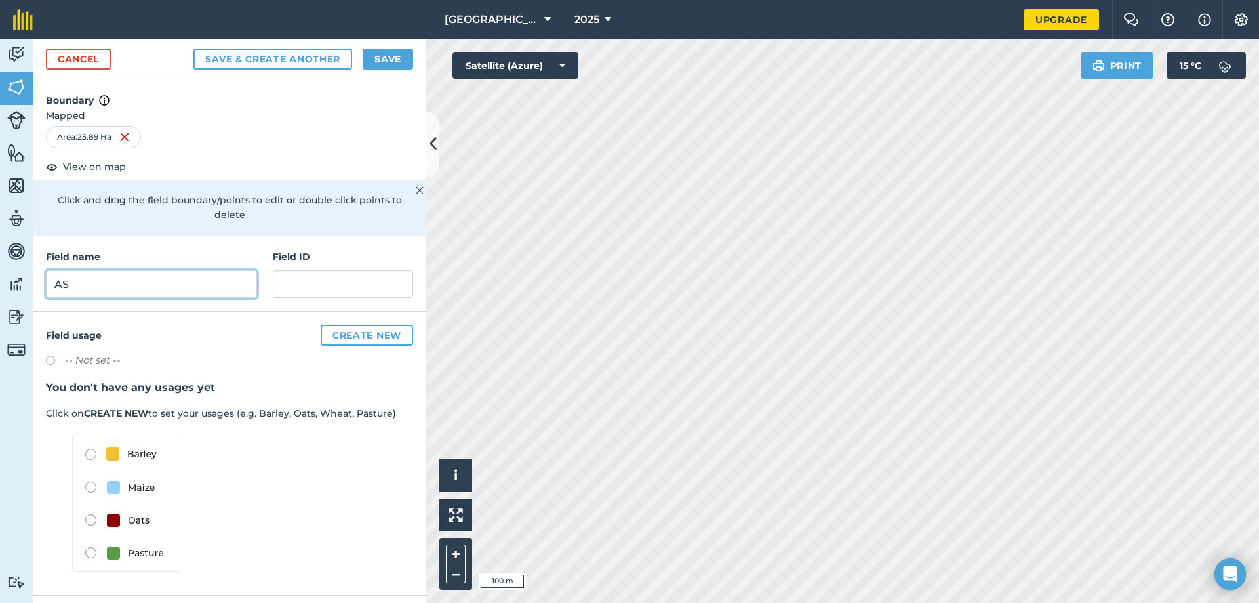
type input "A"
type input "Springwell Farm"
click at [381, 57] on button "Save" at bounding box center [388, 59] width 51 height 21
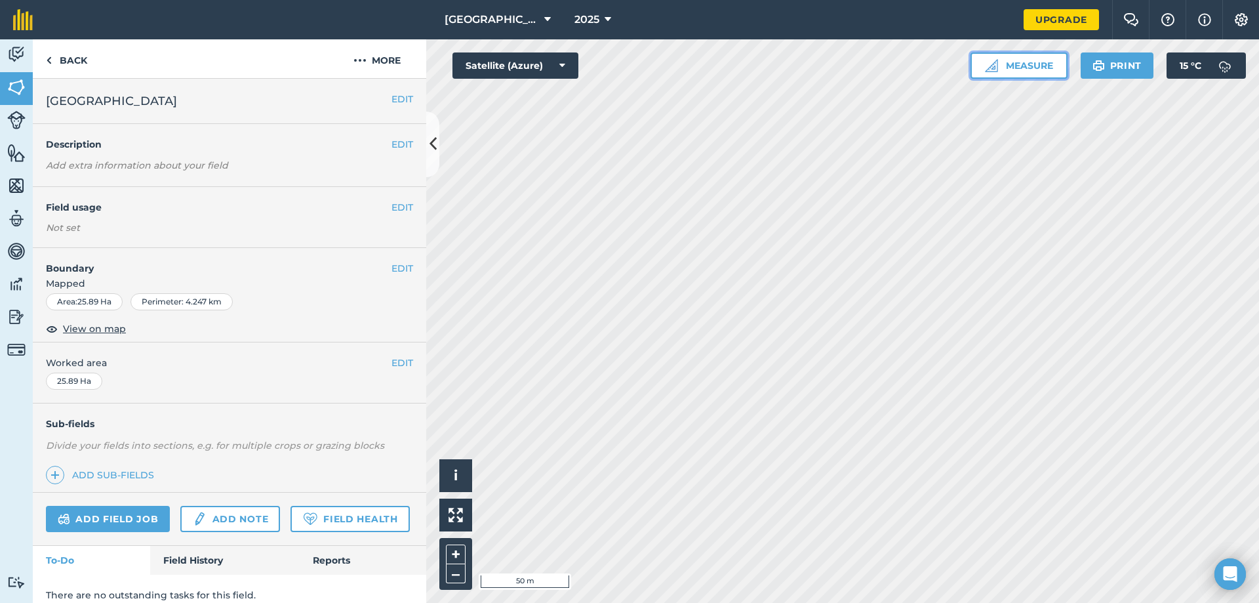
click at [1009, 55] on button "Measure" at bounding box center [1019, 65] width 97 height 26
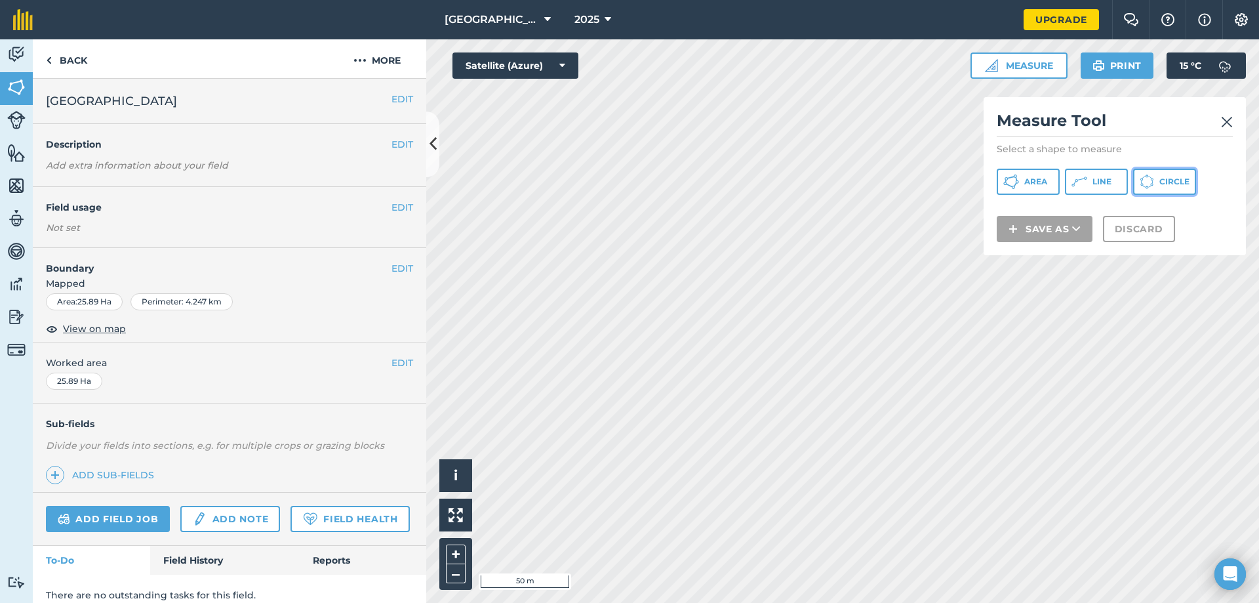
click at [1170, 178] on span "Circle" at bounding box center [1175, 181] width 30 height 10
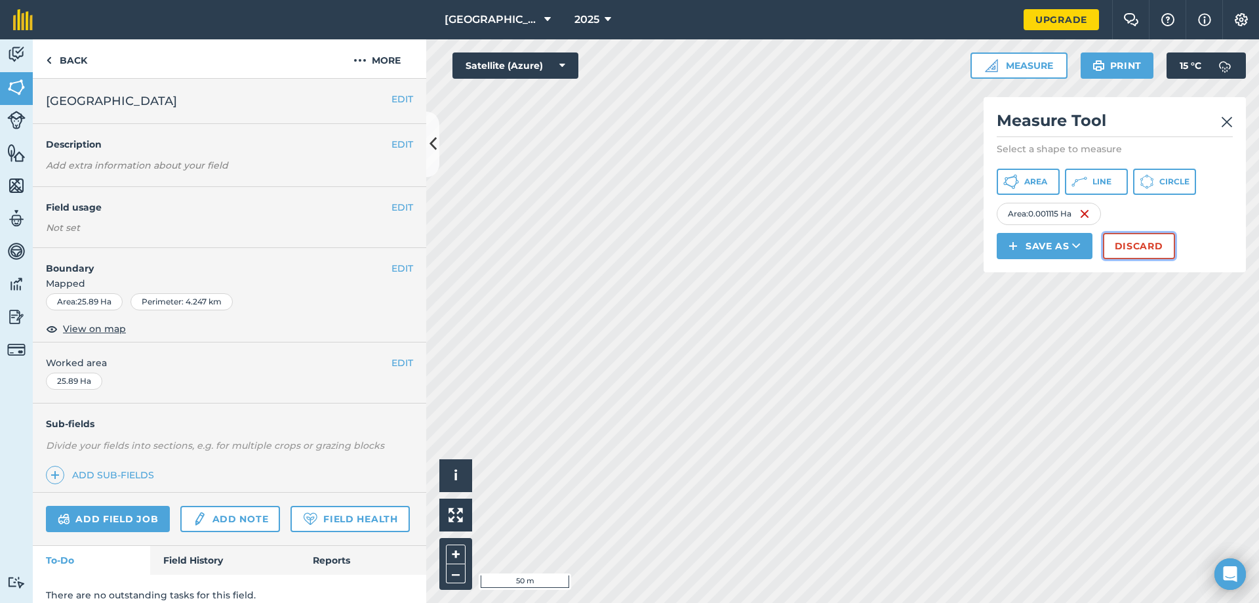
drag, startPoint x: 878, startPoint y: 365, endPoint x: 1137, endPoint y: 243, distance: 286.1
click at [1137, 243] on button "Discard" at bounding box center [1139, 246] width 72 height 26
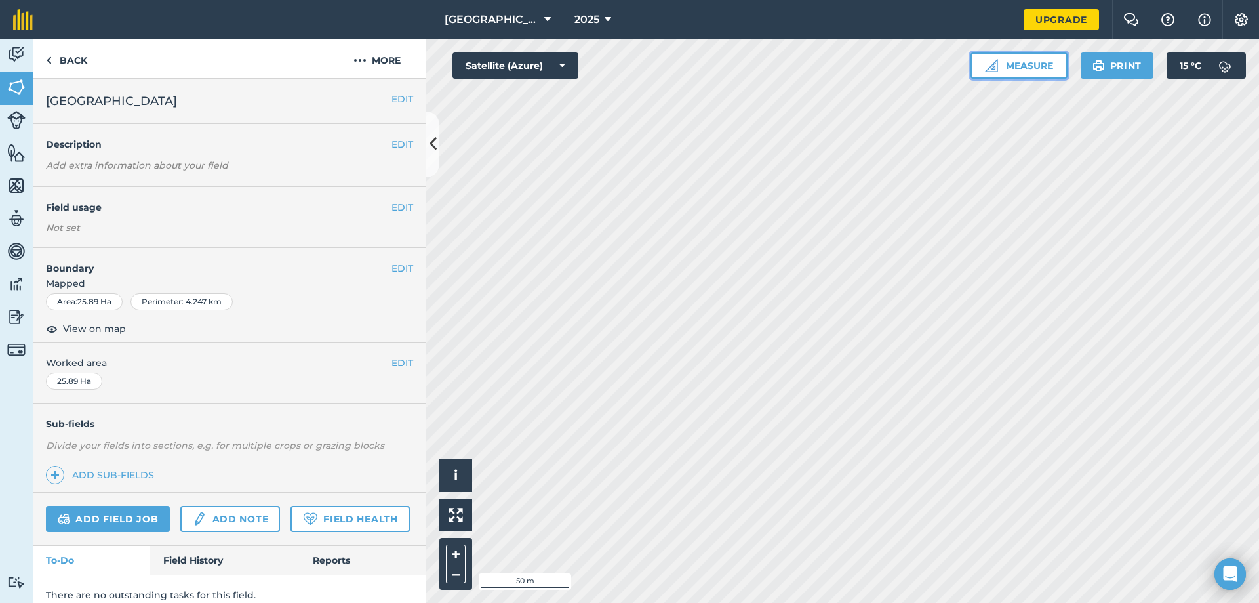
click at [1049, 64] on button "Measure" at bounding box center [1019, 65] width 97 height 26
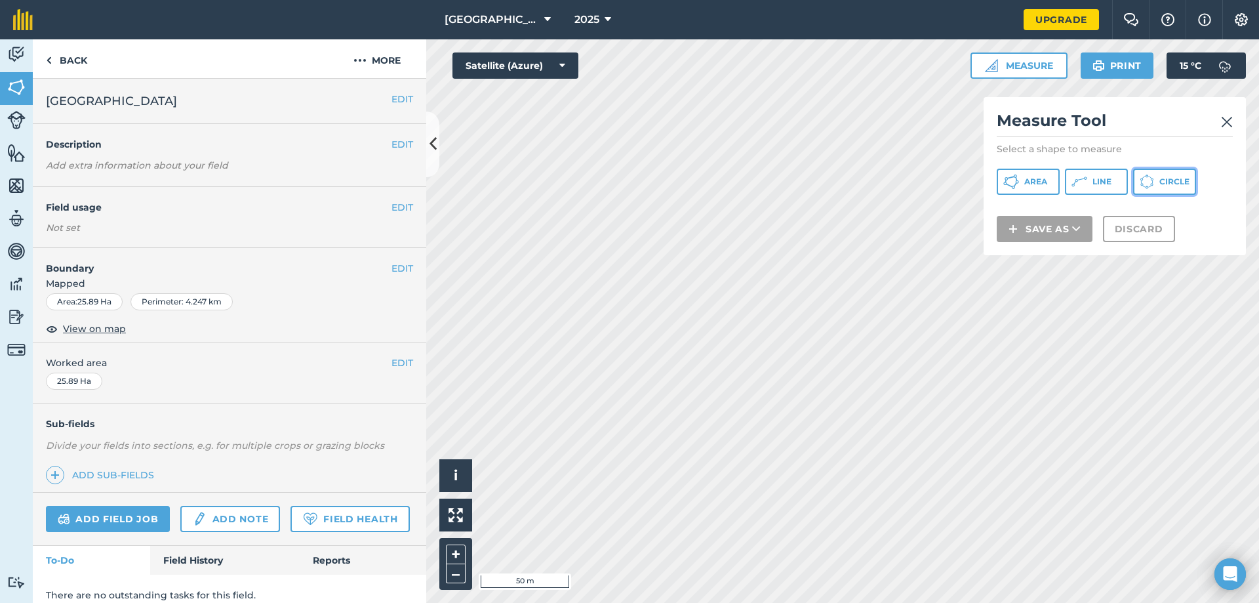
click at [1164, 180] on span "Circle" at bounding box center [1175, 181] width 30 height 10
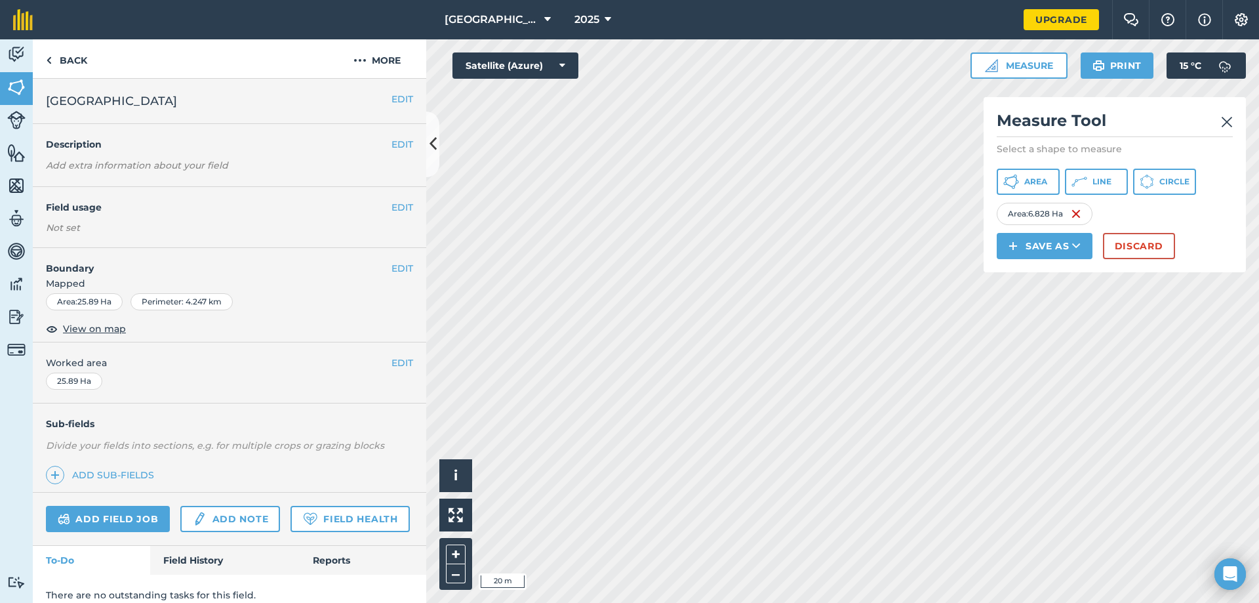
click at [1011, 142] on div "Click to start drawing i © 2025 TomTom, Microsoft 20 m + – Satellite (Azure) Me…" at bounding box center [842, 320] width 833 height 563
click at [1015, 202] on div "Click to start drawing i © 2025 TomTom, Microsoft 20 m + – Satellite (Azure) Me…" at bounding box center [842, 320] width 833 height 563
click at [1043, 242] on button "Save as" at bounding box center [1045, 246] width 96 height 26
click at [1055, 273] on link "Field" at bounding box center [1045, 275] width 92 height 29
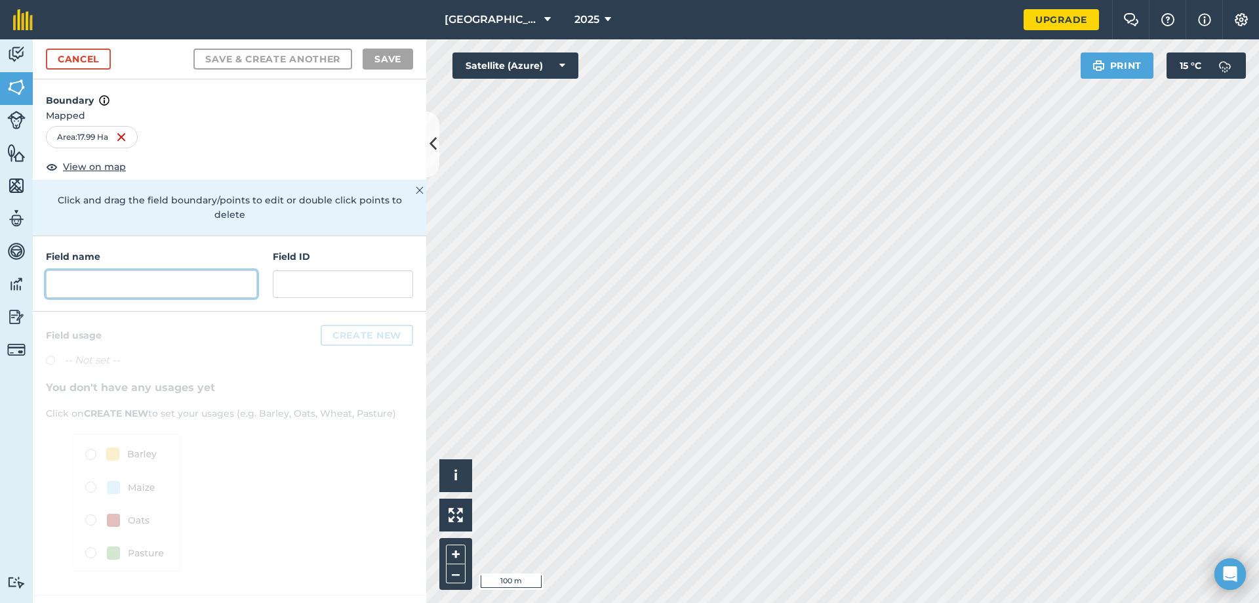
click at [192, 270] on input "text" at bounding box center [151, 284] width 211 height 28
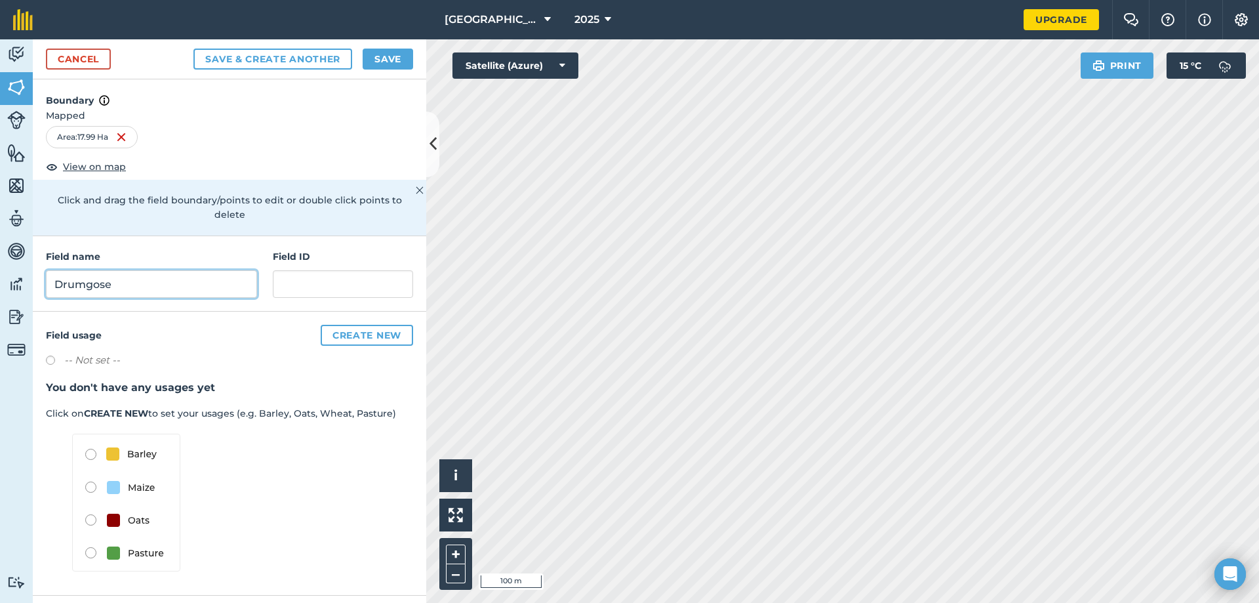
type input "Drumgose"
click at [376, 56] on button "Save" at bounding box center [388, 59] width 51 height 21
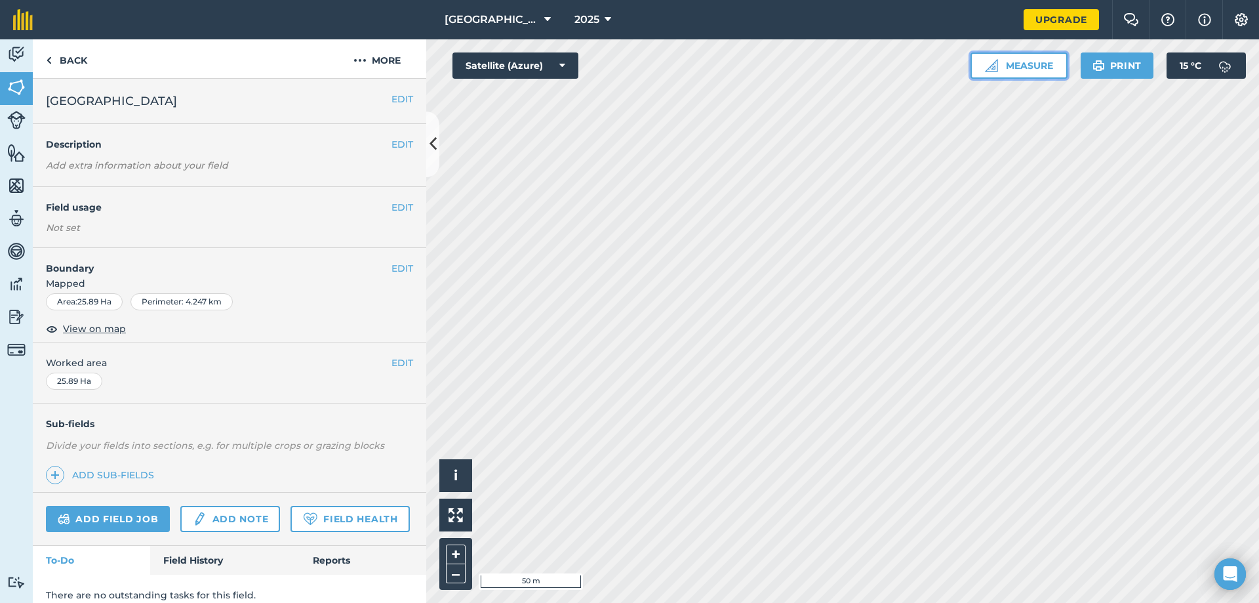
click at [1022, 66] on button "Measure" at bounding box center [1019, 65] width 97 height 26
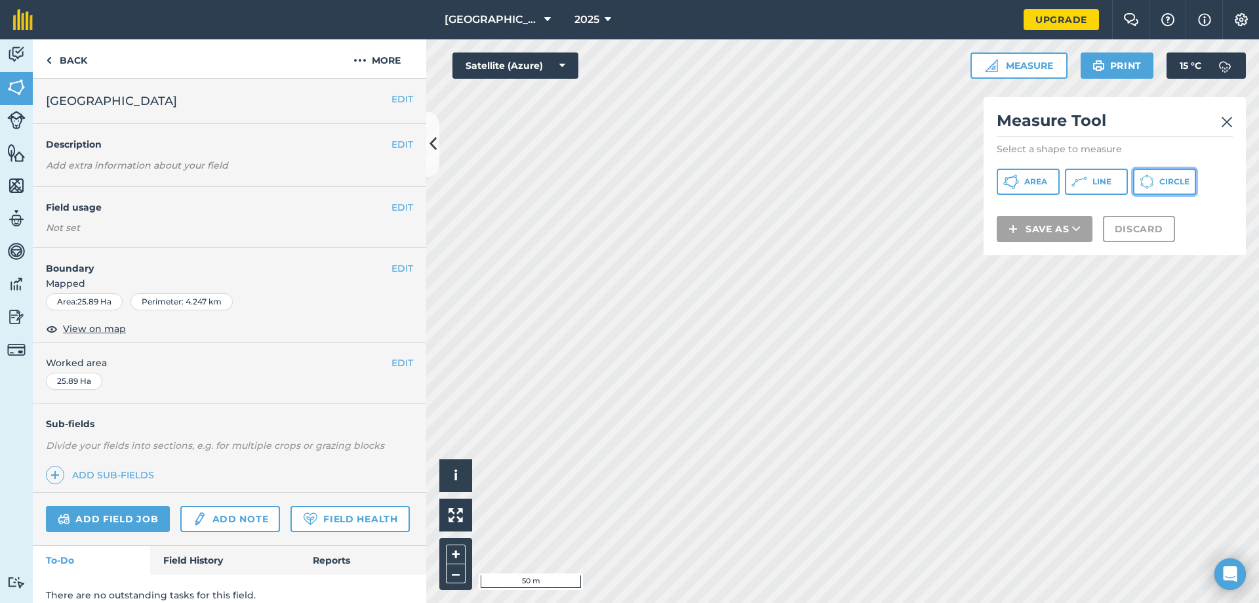
click at [1167, 186] on span "Circle" at bounding box center [1175, 181] width 30 height 10
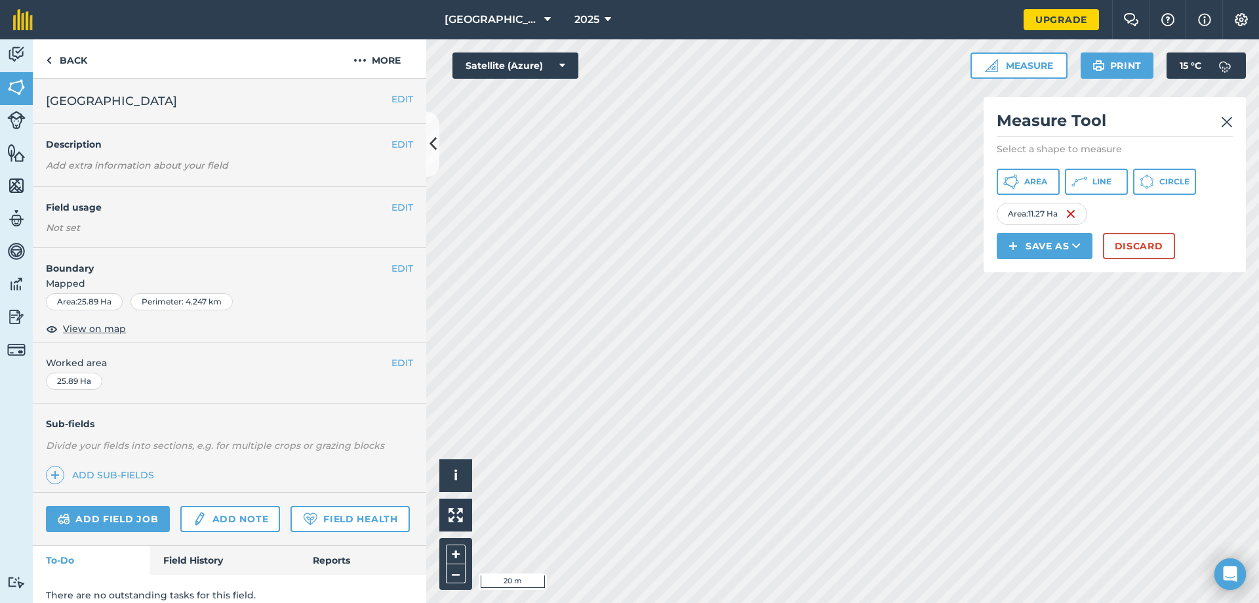
click at [988, 238] on div "Click to start drawing i © 2025 TomTom, Microsoft 20 m + – Satellite (Azure) Me…" at bounding box center [842, 320] width 833 height 563
click at [1028, 268] on div "Click to start drawing i © 2025 TomTom, Microsoft 20 m + – Satellite (Azure) Me…" at bounding box center [842, 320] width 833 height 563
click at [988, 272] on div "Click to start drawing i © 2025 TomTom, Microsoft 50 m + – Satellite (Azure) Me…" at bounding box center [842, 320] width 833 height 563
click at [1007, 241] on div "Click to start drawing i © 2025 TomTom, Microsoft 50 m + – Satellite (Azure) Me…" at bounding box center [842, 320] width 833 height 563
click at [1047, 248] on button "Save as" at bounding box center [1045, 246] width 96 height 26
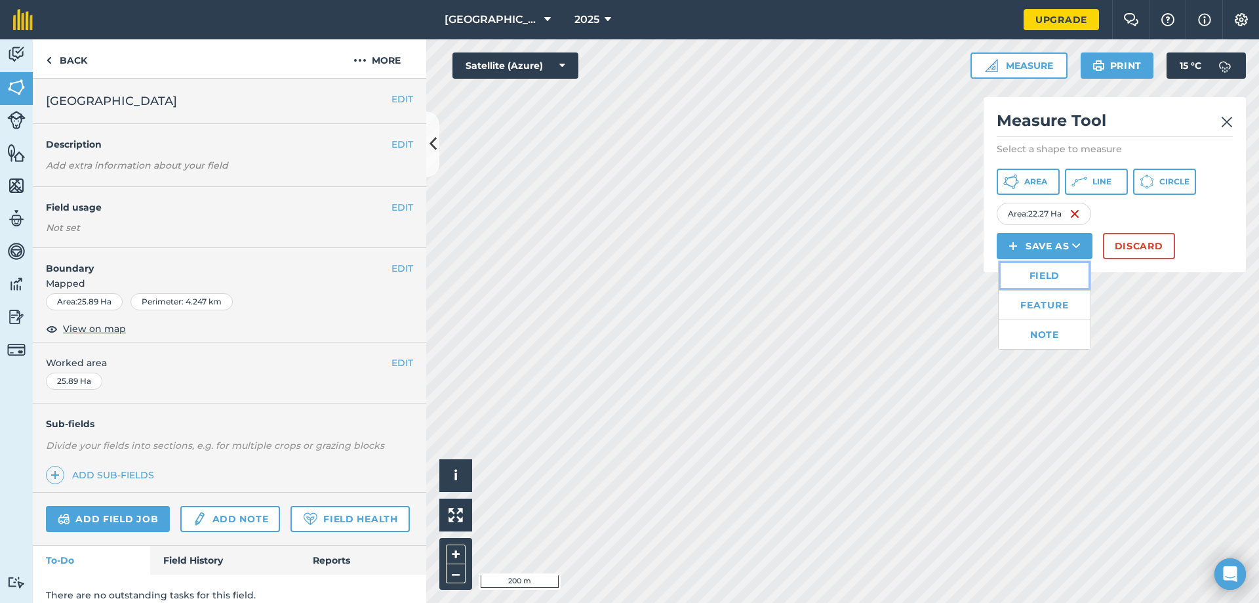
click at [1038, 277] on link "Field" at bounding box center [1045, 275] width 92 height 29
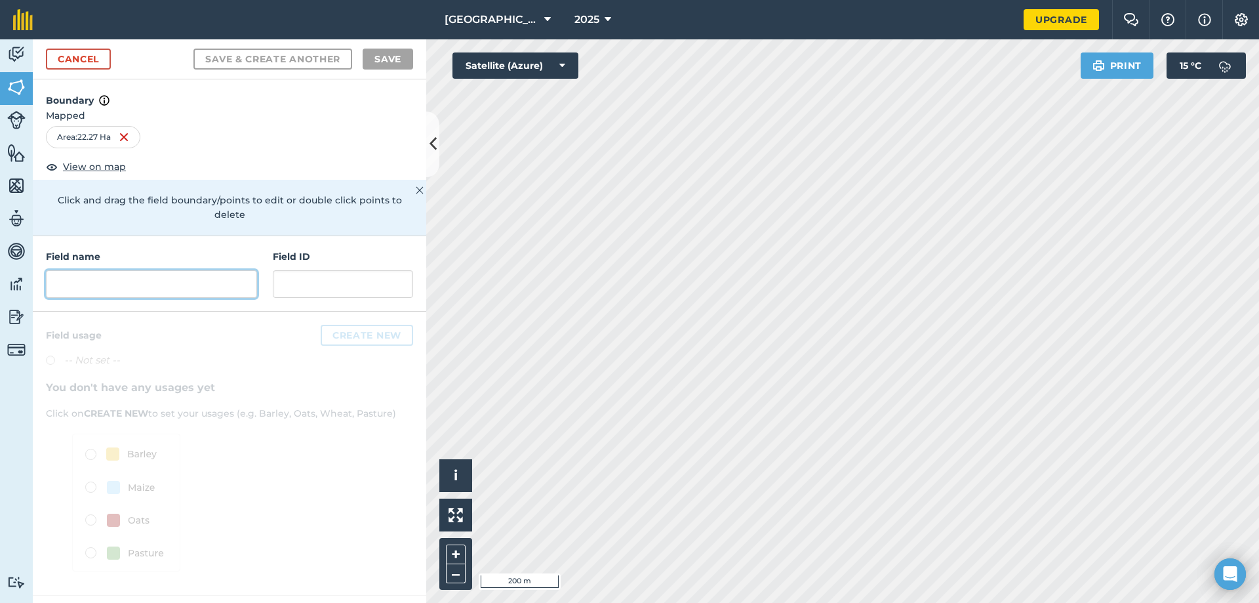
click at [240, 270] on input "text" at bounding box center [151, 284] width 211 height 28
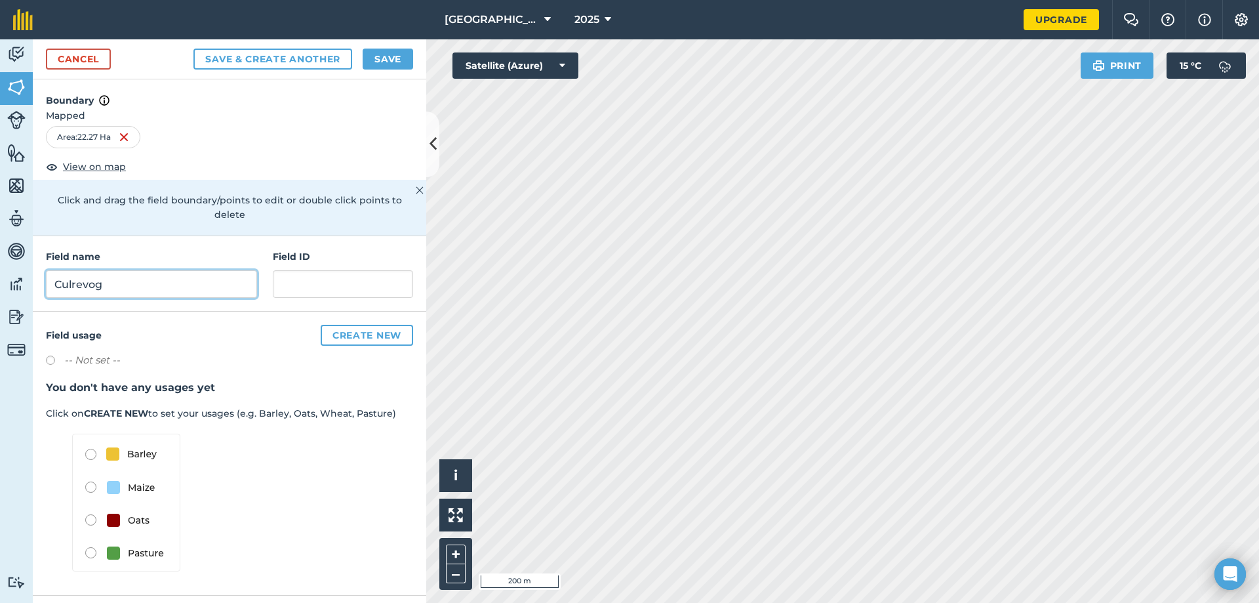
type input "Culrevog"
click at [380, 58] on button "Save" at bounding box center [388, 59] width 51 height 21
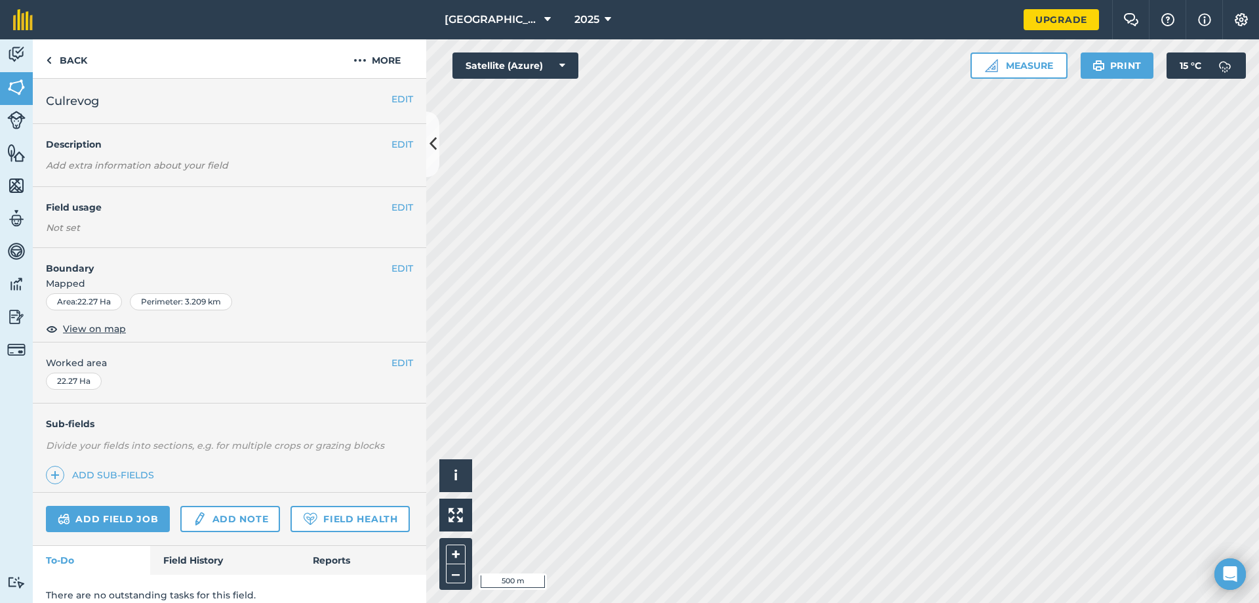
click at [778, 0] on html "Springwell Farm 2025 Upgrade Farm Chat Help Info Settings Map printing is not a…" at bounding box center [629, 301] width 1259 height 603
click at [1057, 70] on button "Measure" at bounding box center [1019, 65] width 97 height 26
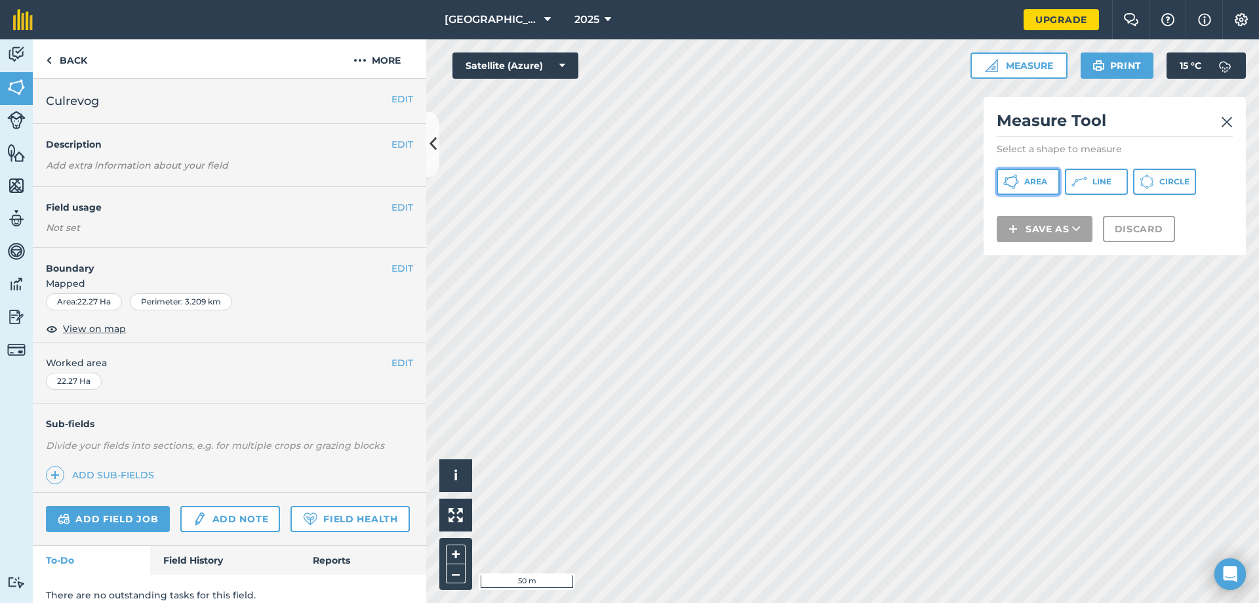
click at [1048, 178] on button "Area" at bounding box center [1028, 182] width 63 height 26
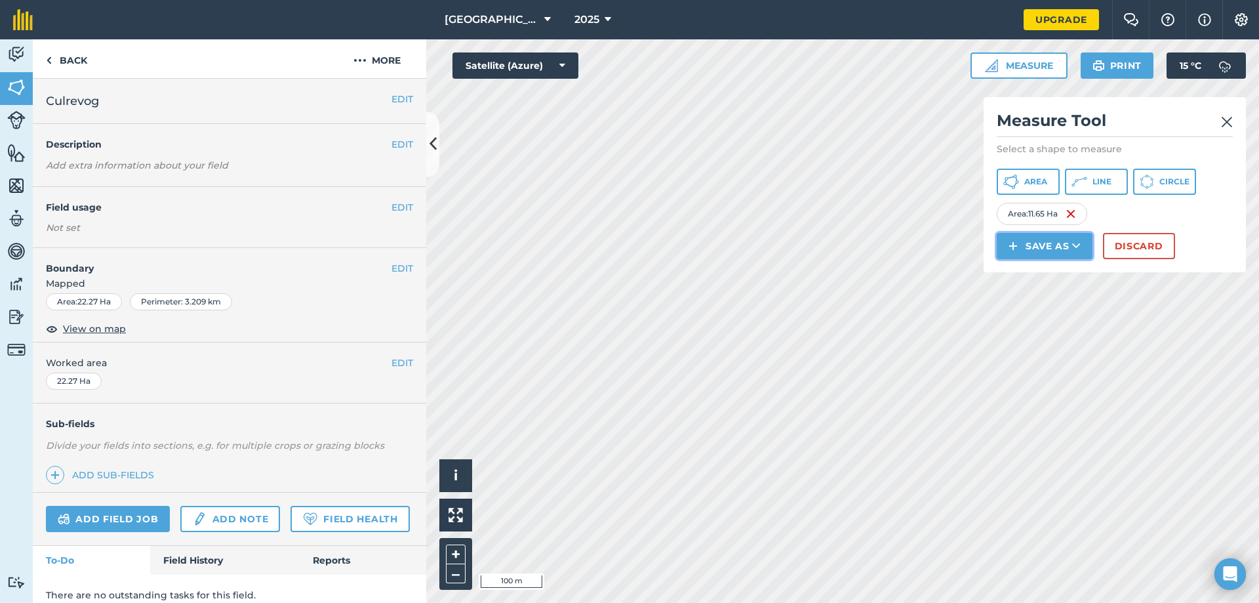
click at [1056, 241] on button "Save as" at bounding box center [1045, 246] width 96 height 26
click at [1057, 274] on link "Field" at bounding box center [1045, 275] width 92 height 29
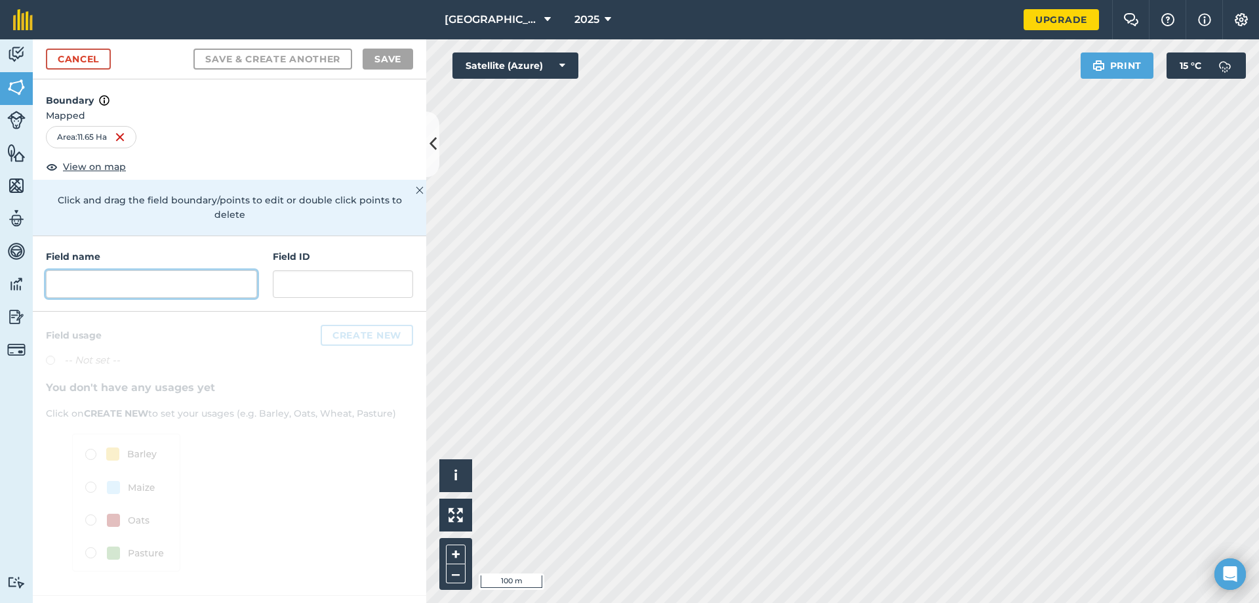
click at [166, 270] on input "text" at bounding box center [151, 284] width 211 height 28
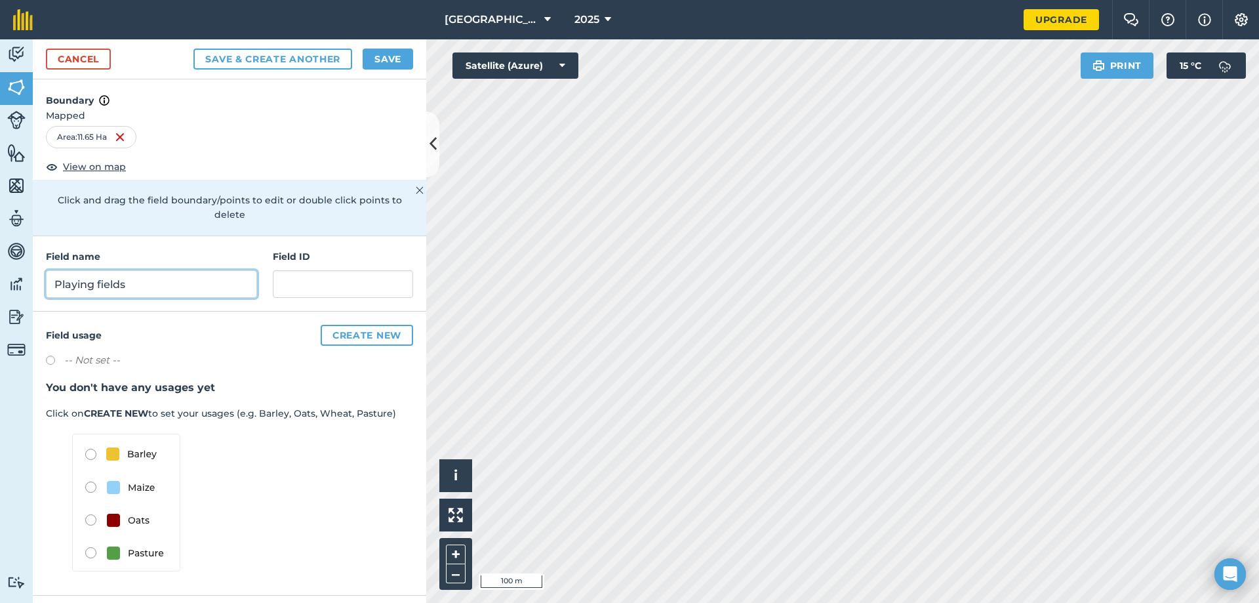
type input "Playing fields"
click at [383, 62] on button "Save" at bounding box center [388, 59] width 51 height 21
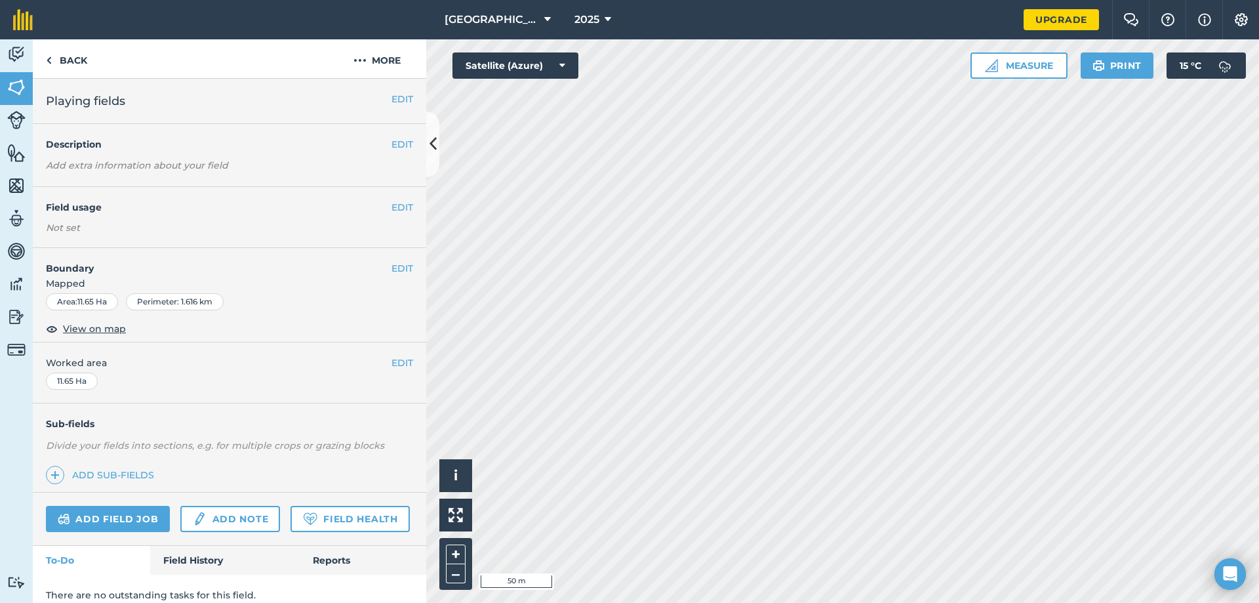
click at [587, 602] on html "Springwell Farm 2025 Upgrade Farm Chat Help Info Settings Map printing is not a…" at bounding box center [629, 301] width 1259 height 603
click at [382, 512] on div "Activity Fields Livestock Features Maps Team Vehicles Data Reporting Billing Tu…" at bounding box center [629, 320] width 1259 height 563
click at [1047, 602] on html "Springwell Farm 2025 Upgrade Farm Chat Help Info Settings Map printing is not a…" at bounding box center [629, 301] width 1259 height 603
click at [945, 602] on html "Springwell Farm 2025 Upgrade Farm Chat Help Info Settings Map printing is not a…" at bounding box center [629, 301] width 1259 height 603
click at [975, 64] on div "Click to start drawing i © 2025 TomTom, Microsoft 50 m + – Satellite (Azure) Me…" at bounding box center [842, 320] width 833 height 563
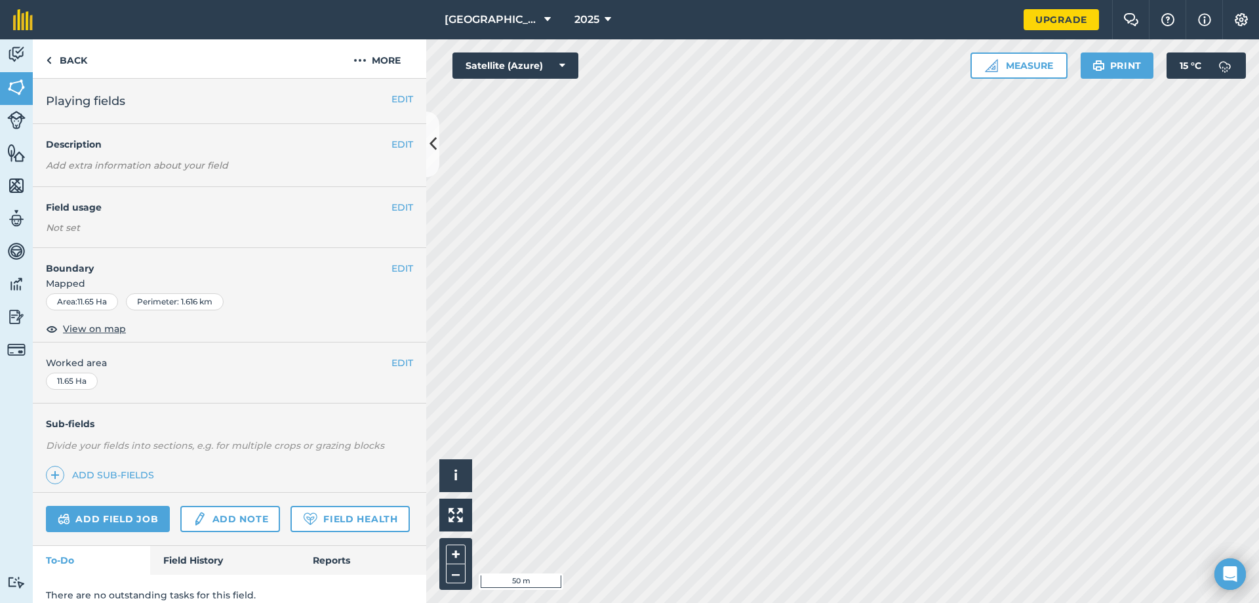
click at [1030, 602] on html "Springwell Farm 2025 Upgrade Farm Chat Help Info Settings Map printing is not a…" at bounding box center [629, 301] width 1259 height 603
click at [1018, 57] on button "Measure" at bounding box center [1019, 65] width 97 height 26
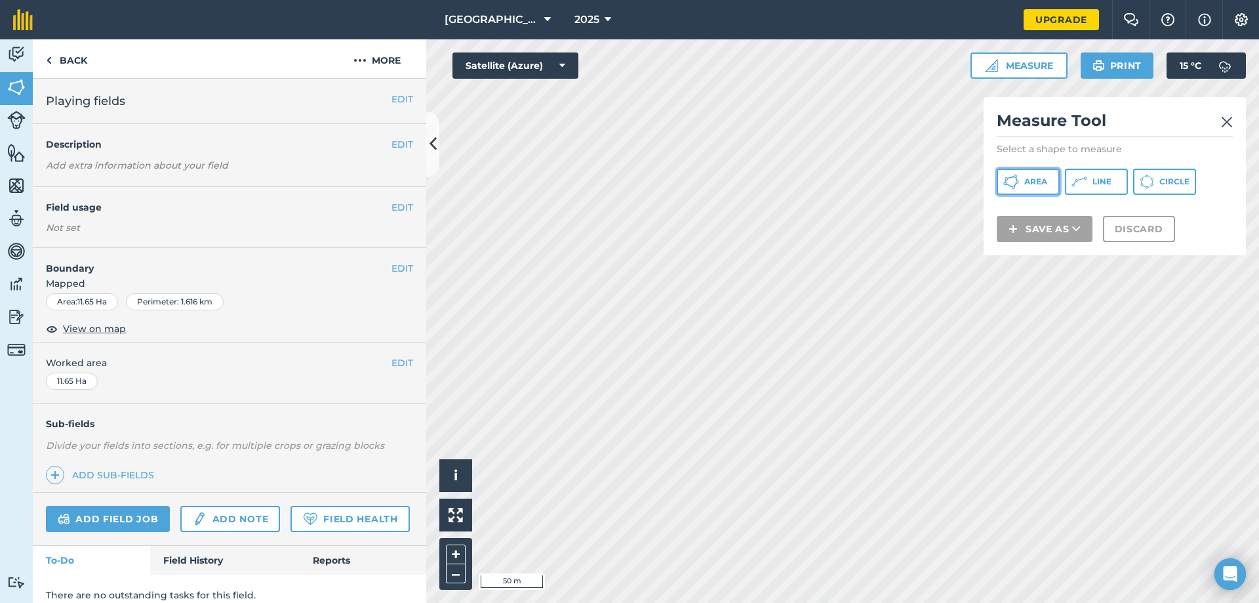
click at [1038, 183] on span "Area" at bounding box center [1036, 181] width 23 height 10
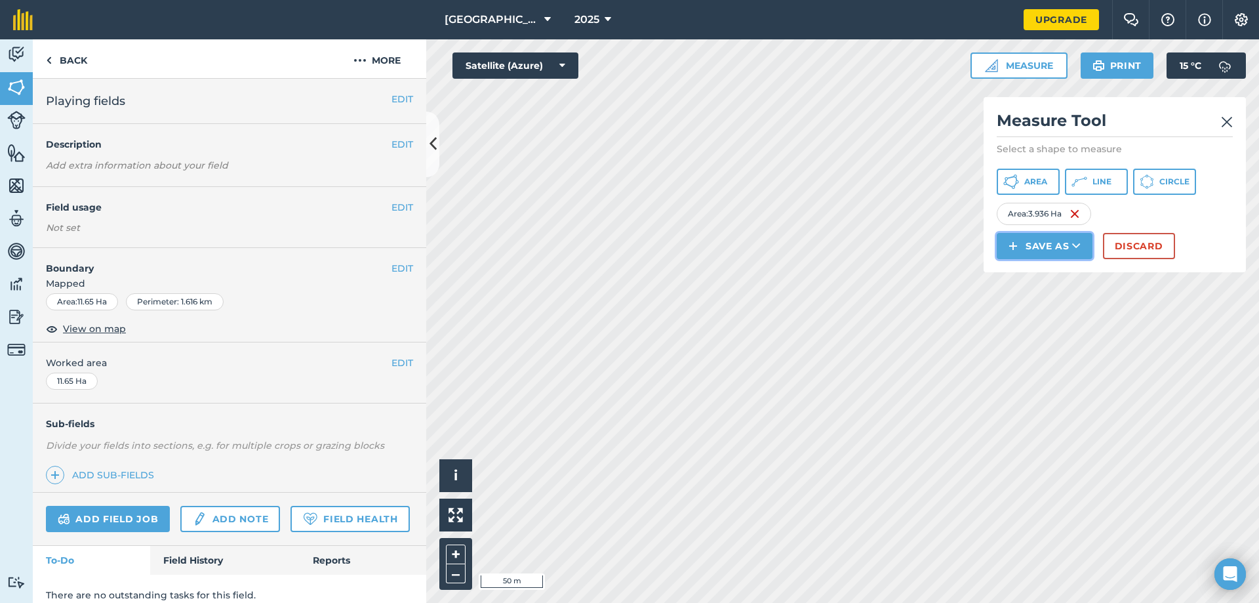
click at [1068, 242] on button "Save as" at bounding box center [1045, 246] width 96 height 26
click at [1060, 274] on link "Field" at bounding box center [1045, 275] width 92 height 29
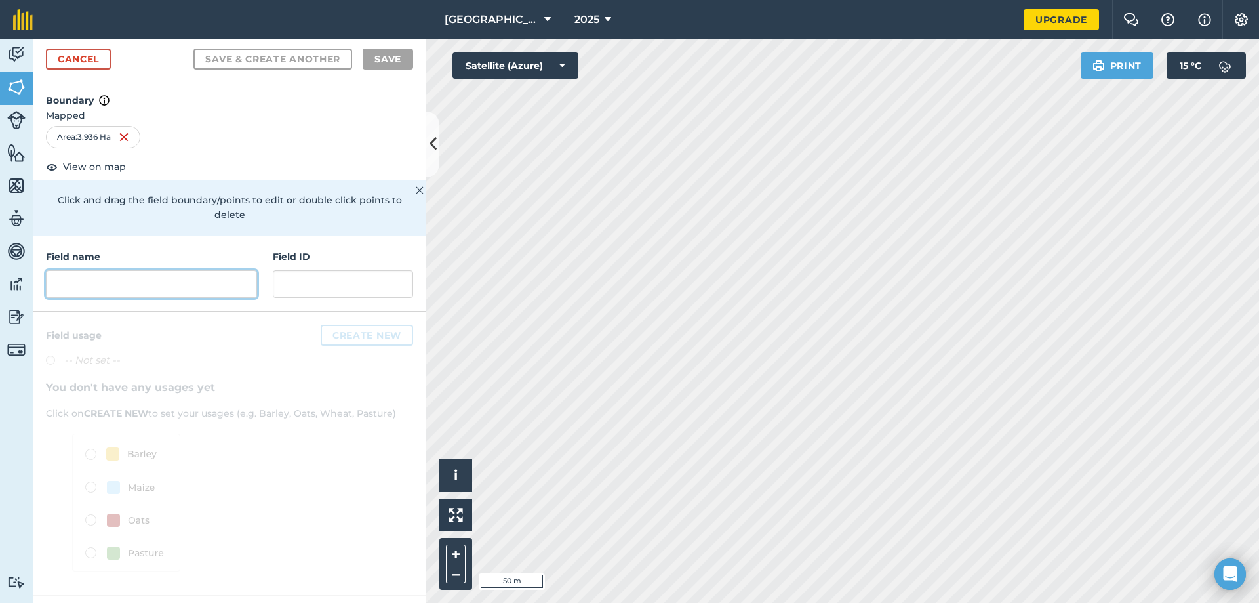
click at [108, 270] on input "text" at bounding box center [151, 284] width 211 height 28
type input "V"
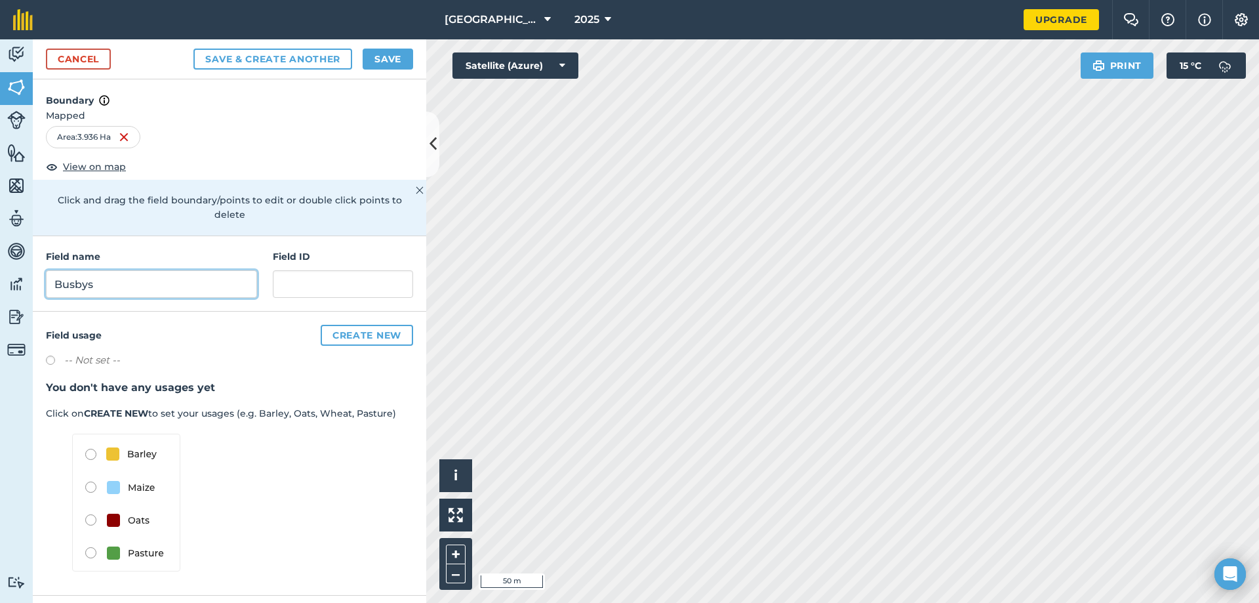
type input "Busbys"
drag, startPoint x: 401, startPoint y: 58, endPoint x: 382, endPoint y: 62, distance: 19.4
click at [397, 58] on button "Save" at bounding box center [388, 59] width 51 height 21
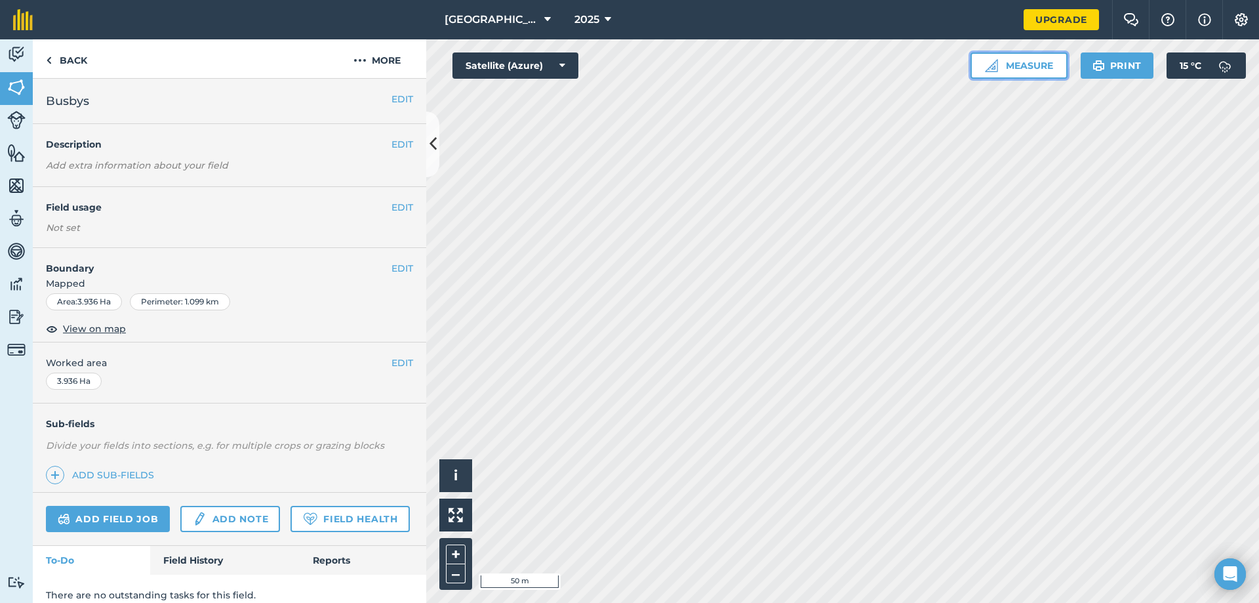
click at [1004, 64] on button "Measure" at bounding box center [1019, 65] width 97 height 26
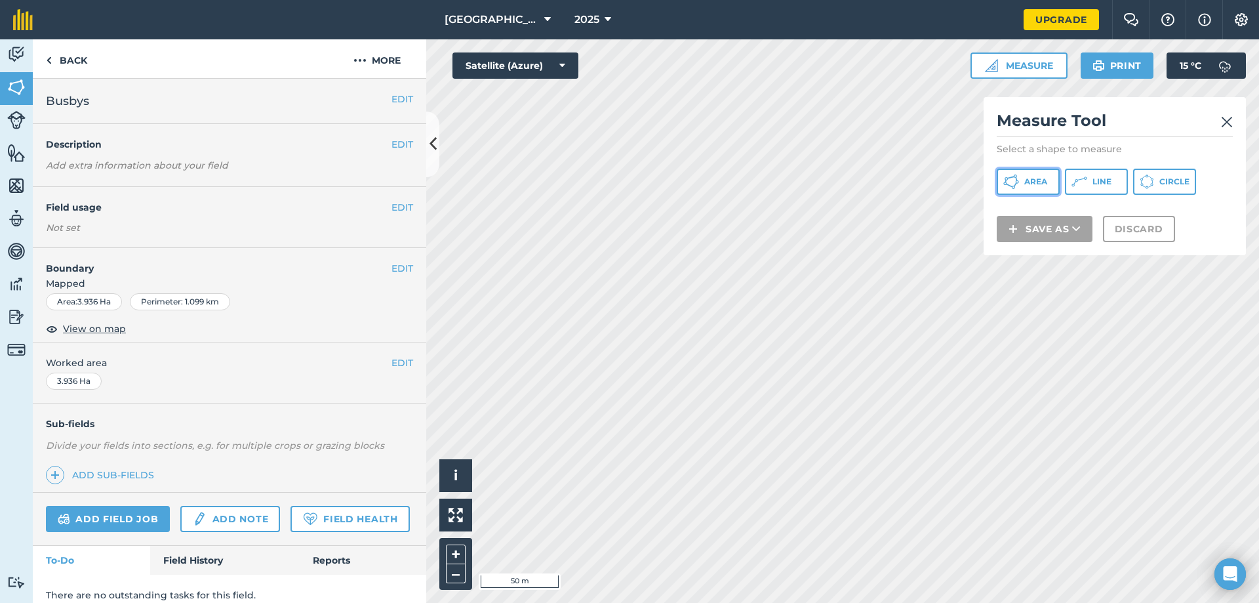
click at [1046, 181] on span "Area" at bounding box center [1036, 181] width 23 height 10
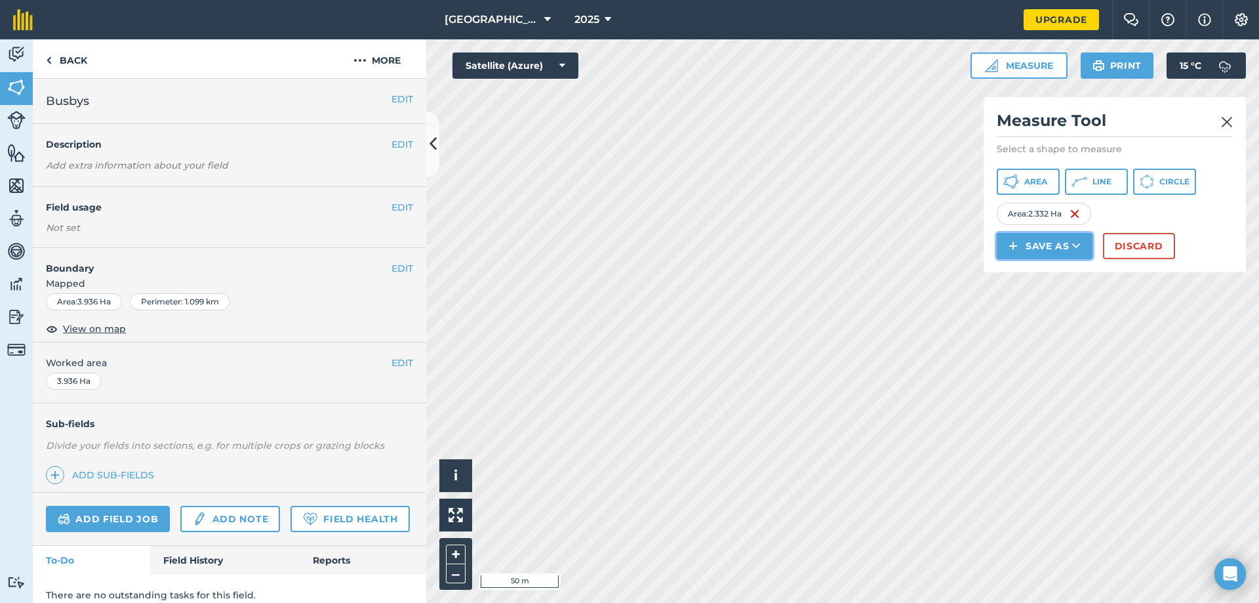
drag, startPoint x: 985, startPoint y: 207, endPoint x: 1046, endPoint y: 255, distance: 78.1
click at [1047, 255] on button "Save as" at bounding box center [1045, 246] width 96 height 26
click at [1044, 273] on link "Field" at bounding box center [1045, 275] width 92 height 29
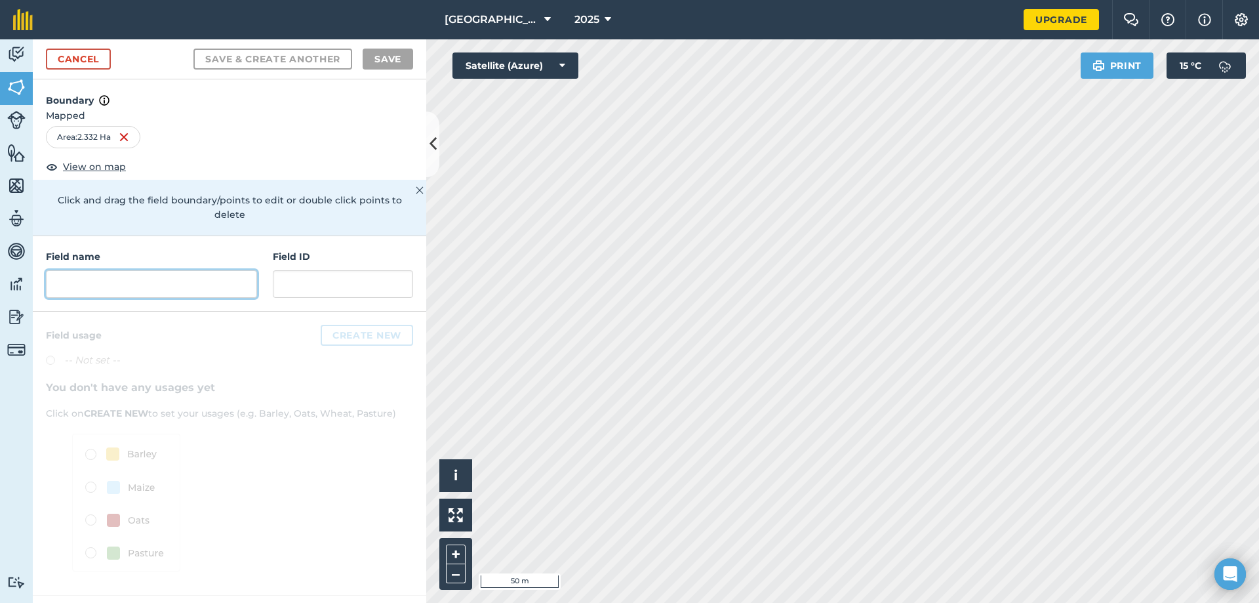
click at [211, 270] on input "text" at bounding box center [151, 284] width 211 height 28
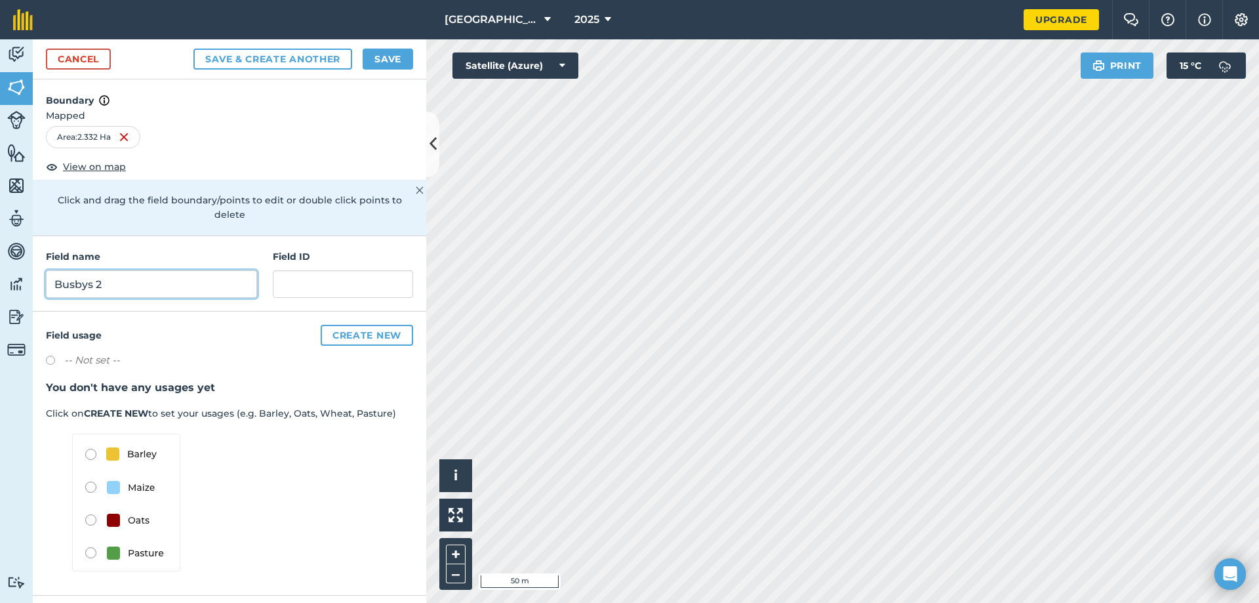
type input "Busbys 2"
click at [388, 61] on button "Save" at bounding box center [388, 59] width 51 height 21
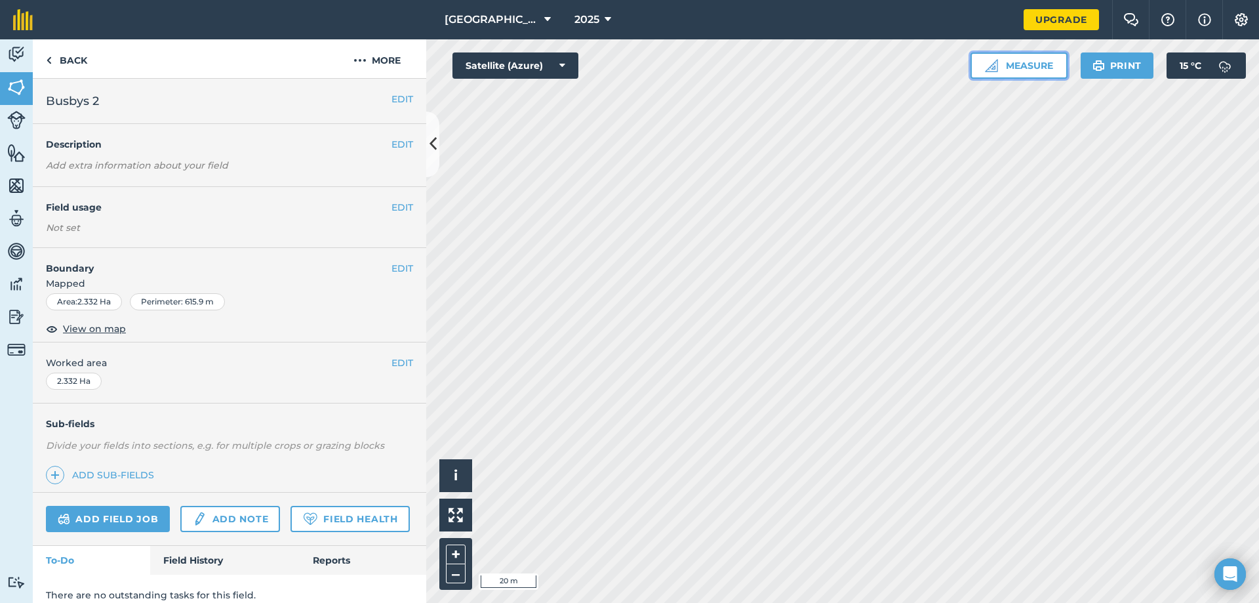
click at [1014, 65] on button "Measure" at bounding box center [1019, 65] width 97 height 26
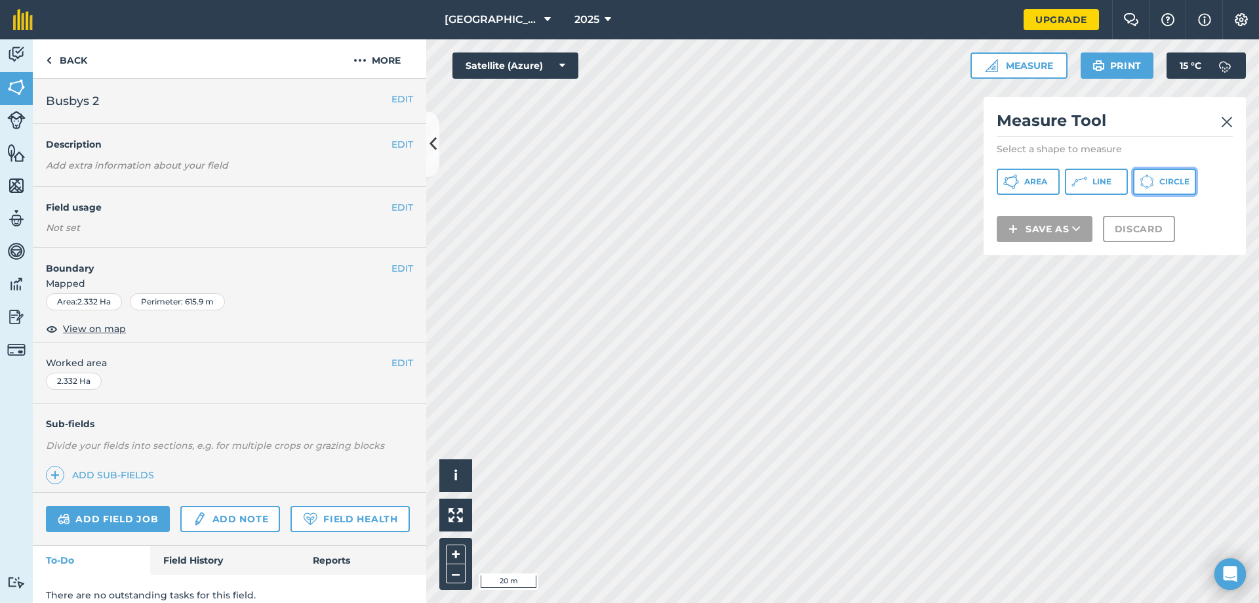
click at [1167, 182] on span "Circle" at bounding box center [1175, 181] width 30 height 10
click at [1031, 187] on button "Area" at bounding box center [1028, 182] width 63 height 26
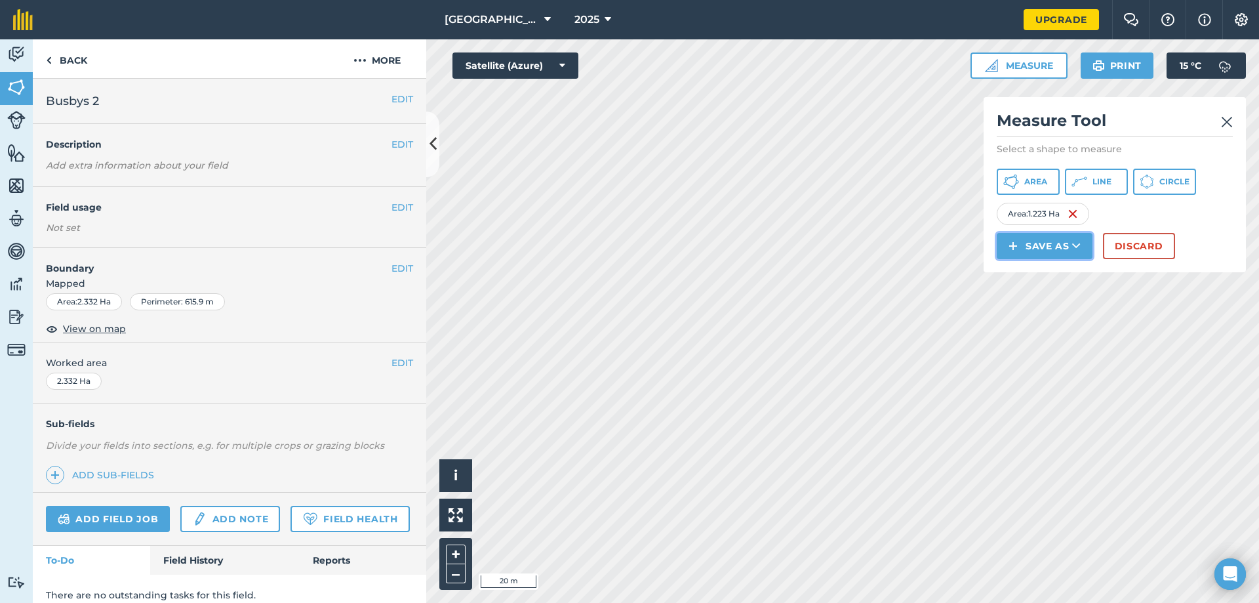
click at [1040, 245] on button "Save as" at bounding box center [1045, 246] width 96 height 26
click at [1058, 278] on link "Field" at bounding box center [1045, 275] width 92 height 29
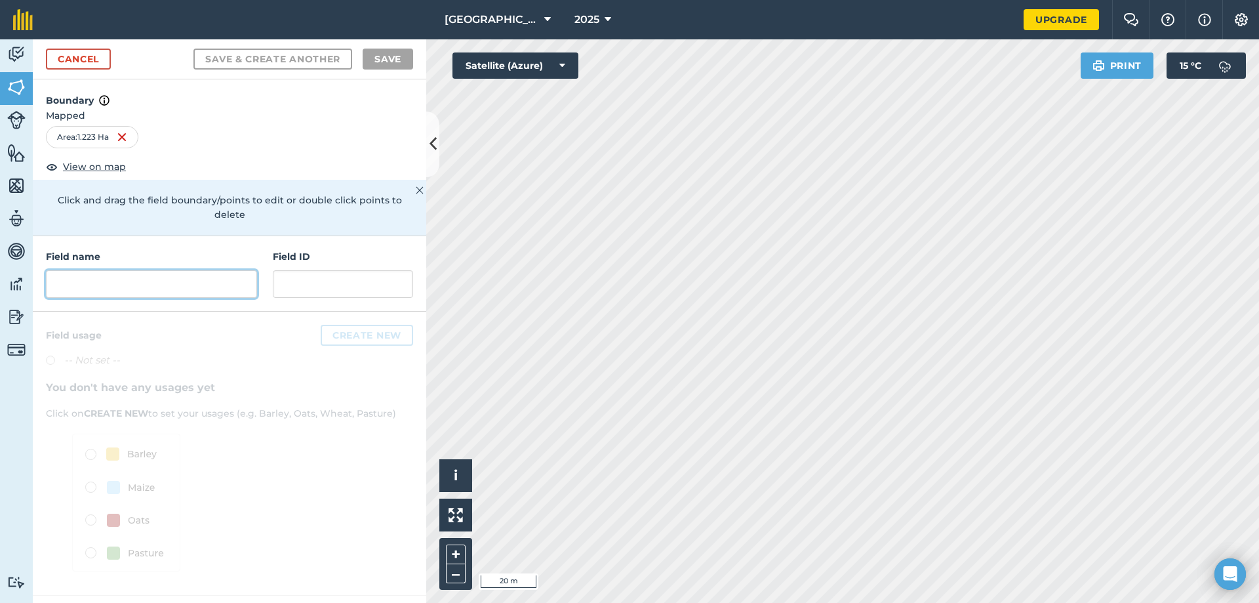
click at [189, 270] on input "text" at bounding box center [151, 284] width 211 height 28
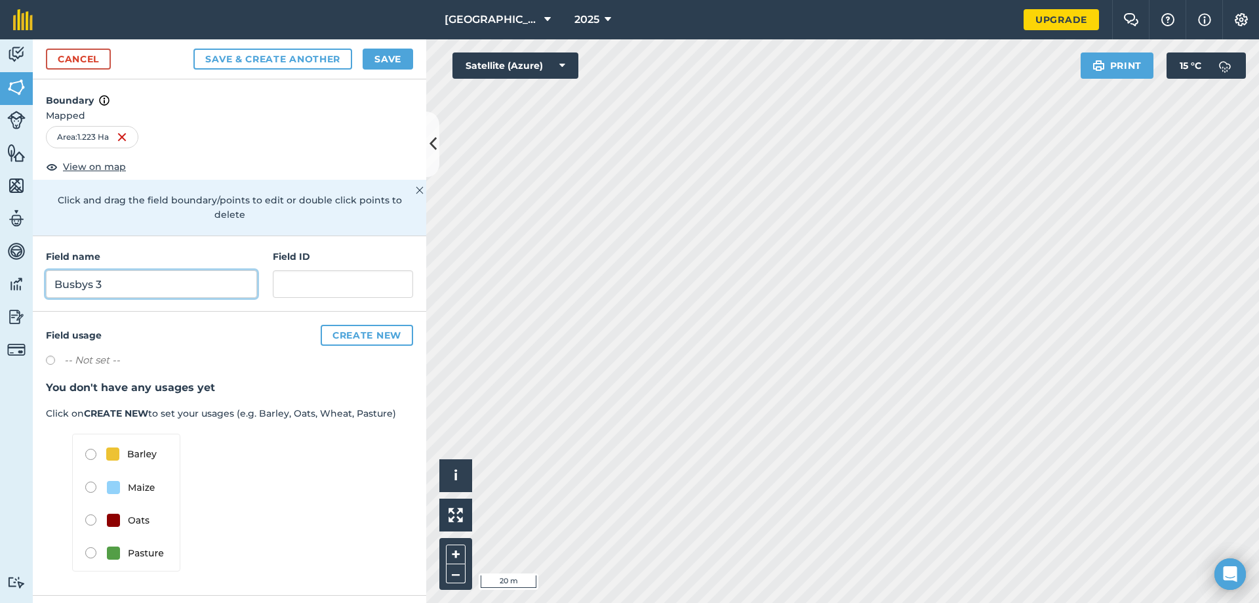
type input "Busbys 3"
click at [373, 60] on button "Save" at bounding box center [388, 59] width 51 height 21
